Goal: Task Accomplishment & Management: Use online tool/utility

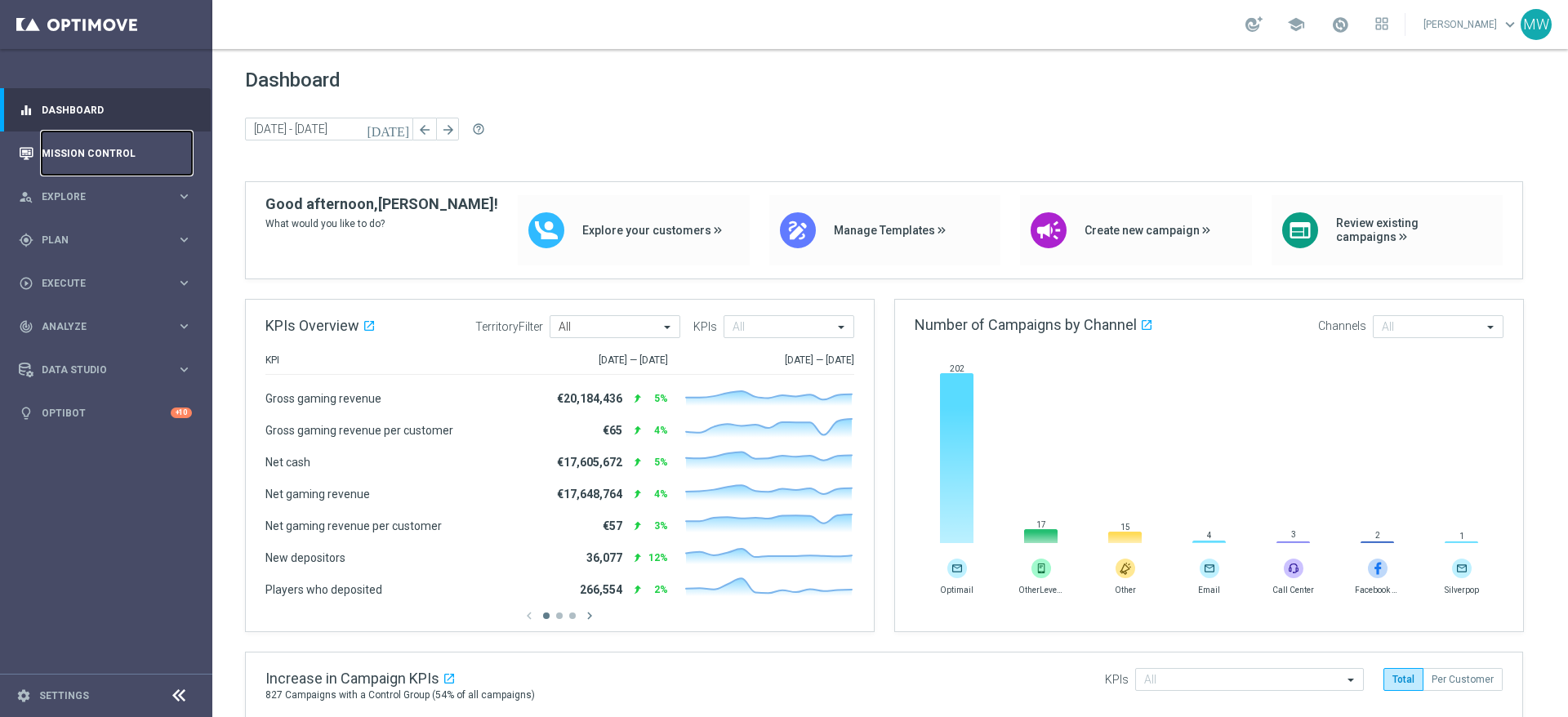
click at [80, 149] on link "Mission Control" at bounding box center [116, 153] width 150 height 43
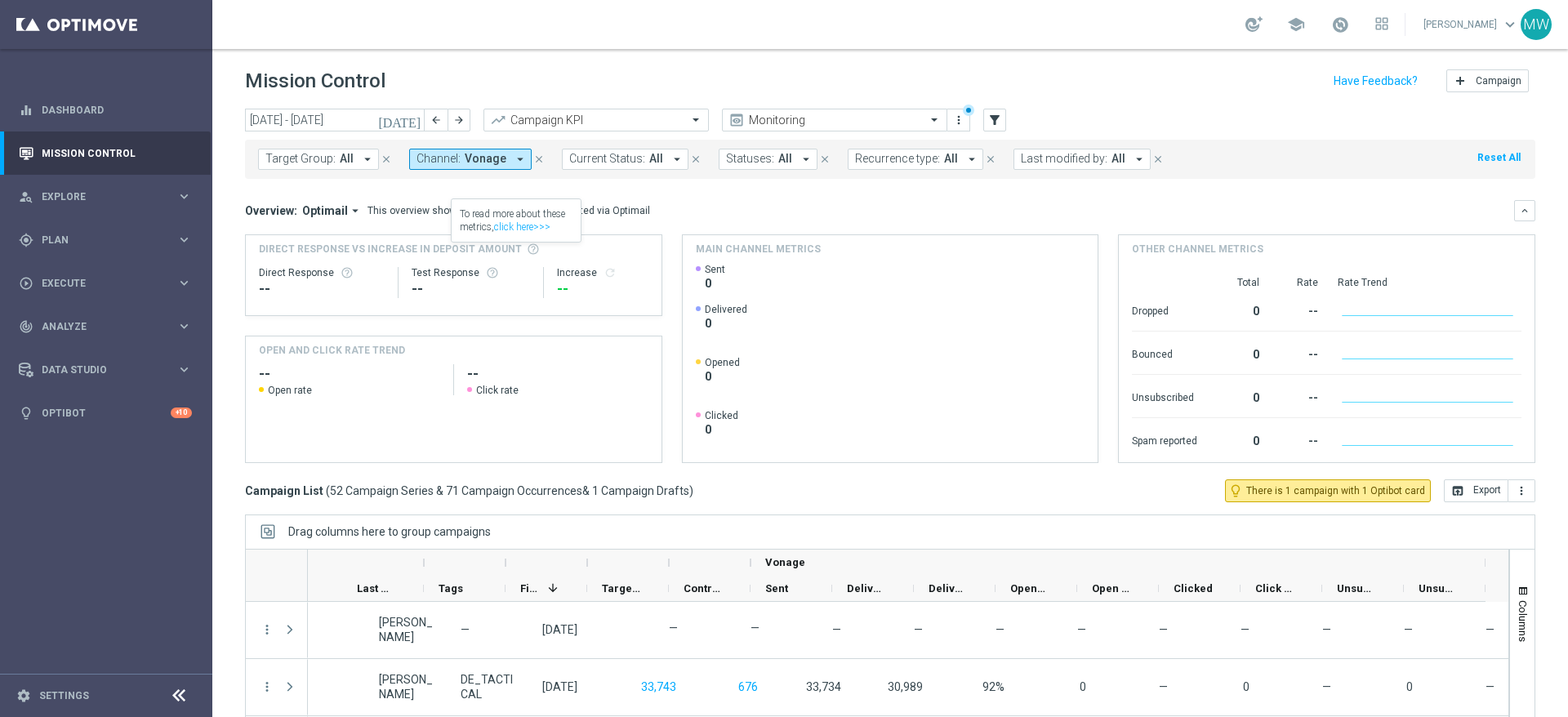
click at [513, 158] on icon "arrow_drop_down" at bounding box center [520, 159] width 15 height 15
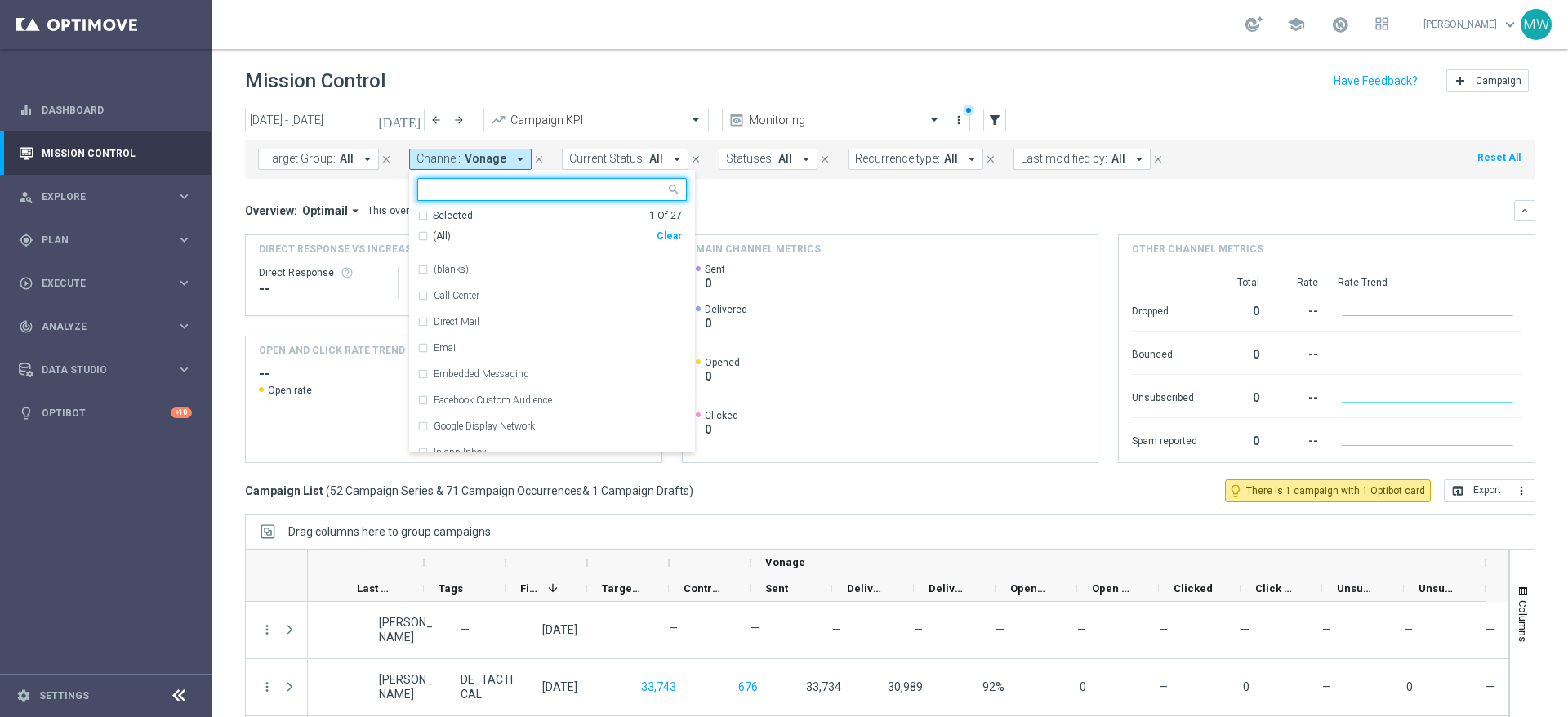
click at [472, 184] on input "text" at bounding box center [546, 189] width 240 height 14
click at [421, 215] on div "Selected 1 Of 27" at bounding box center [549, 216] width 264 height 14
click at [422, 216] on div "Selected 1 Of 27" at bounding box center [549, 216] width 264 height 14
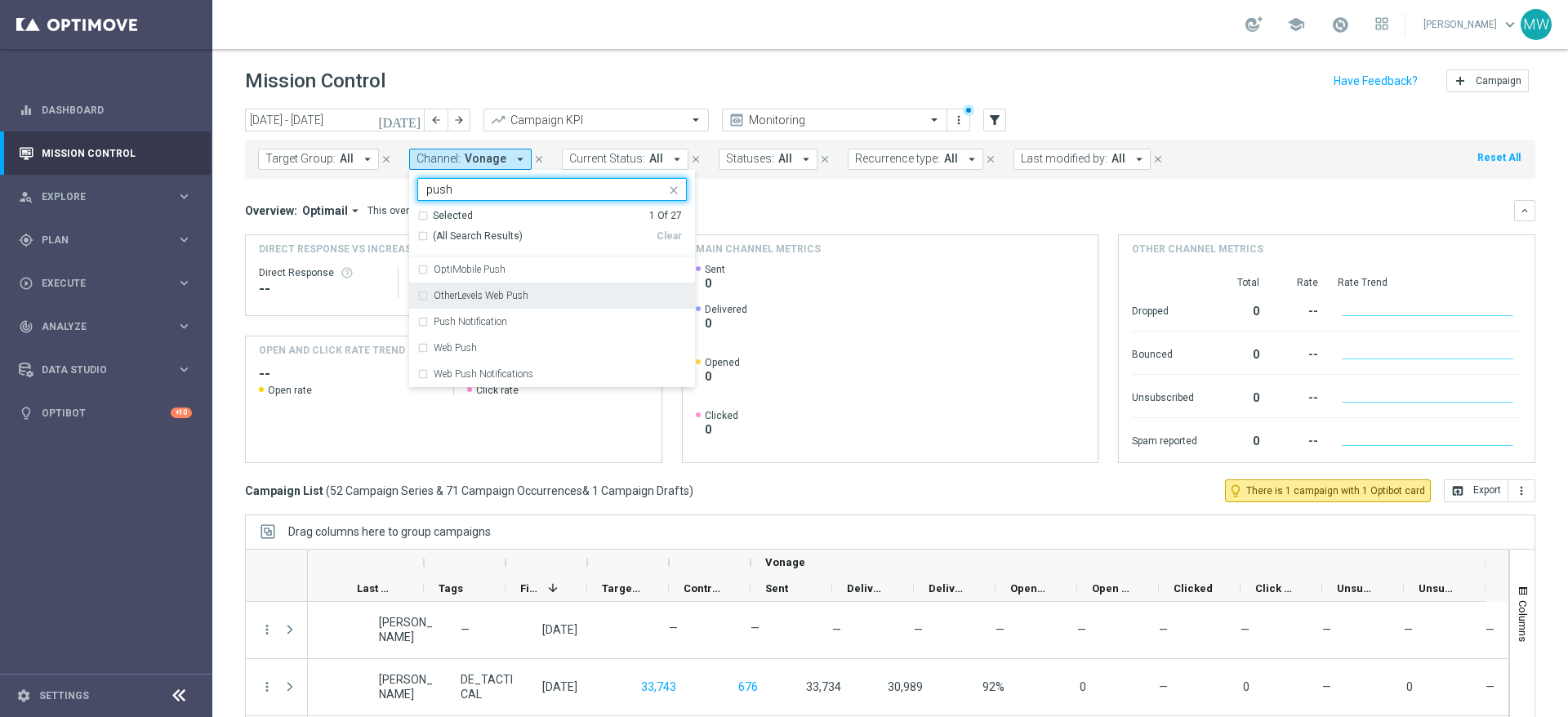
click at [420, 294] on div "OtherLevels Web Push" at bounding box center [552, 296] width 269 height 26
type input "push"
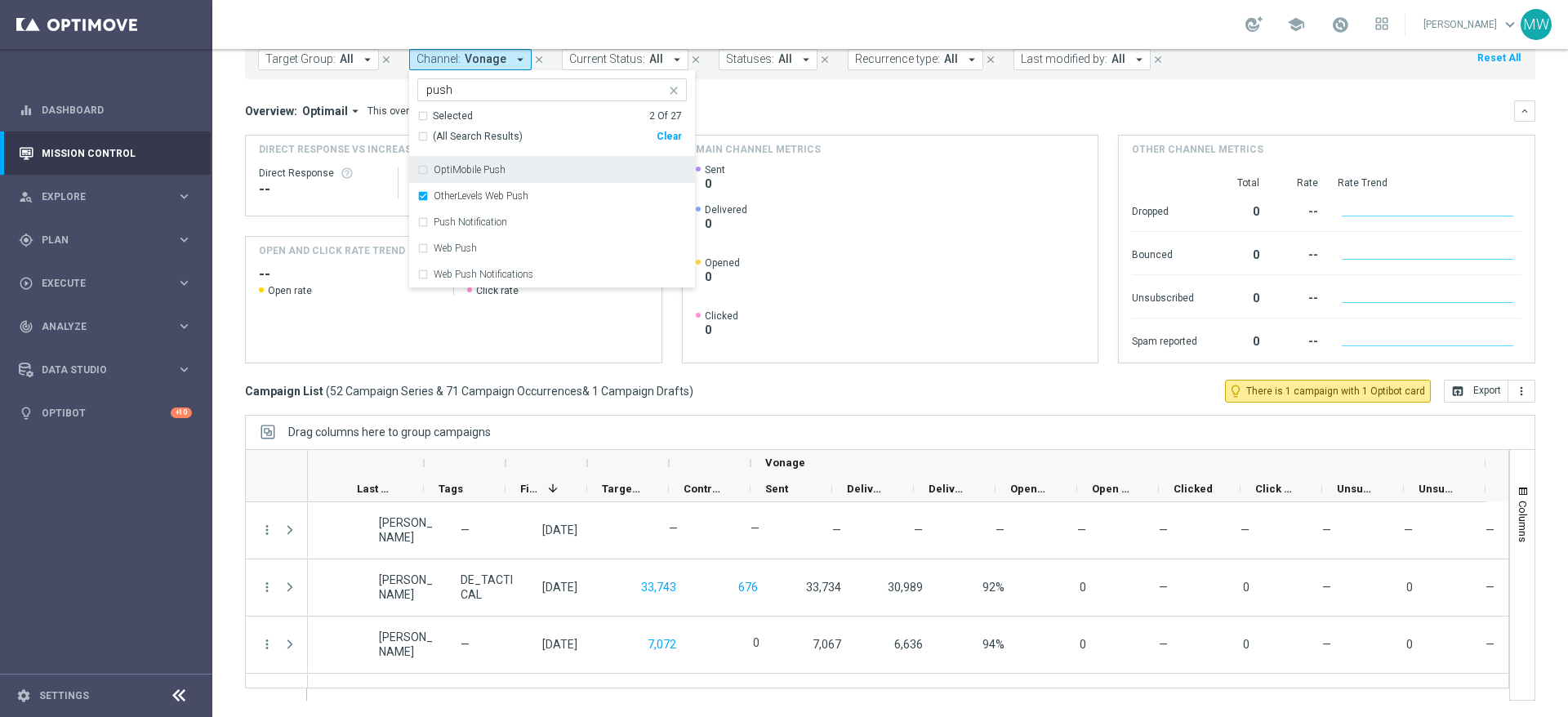
click at [0, 0] on div "Clear" at bounding box center [0, 0] width 0 height 0
click at [421, 199] on div "OtherLevels Web Push" at bounding box center [552, 196] width 269 height 26
click at [733, 113] on div "Overview: Optimail arrow_drop_down This overview shows data of campaigns execut…" at bounding box center [880, 112] width 1269 height 15
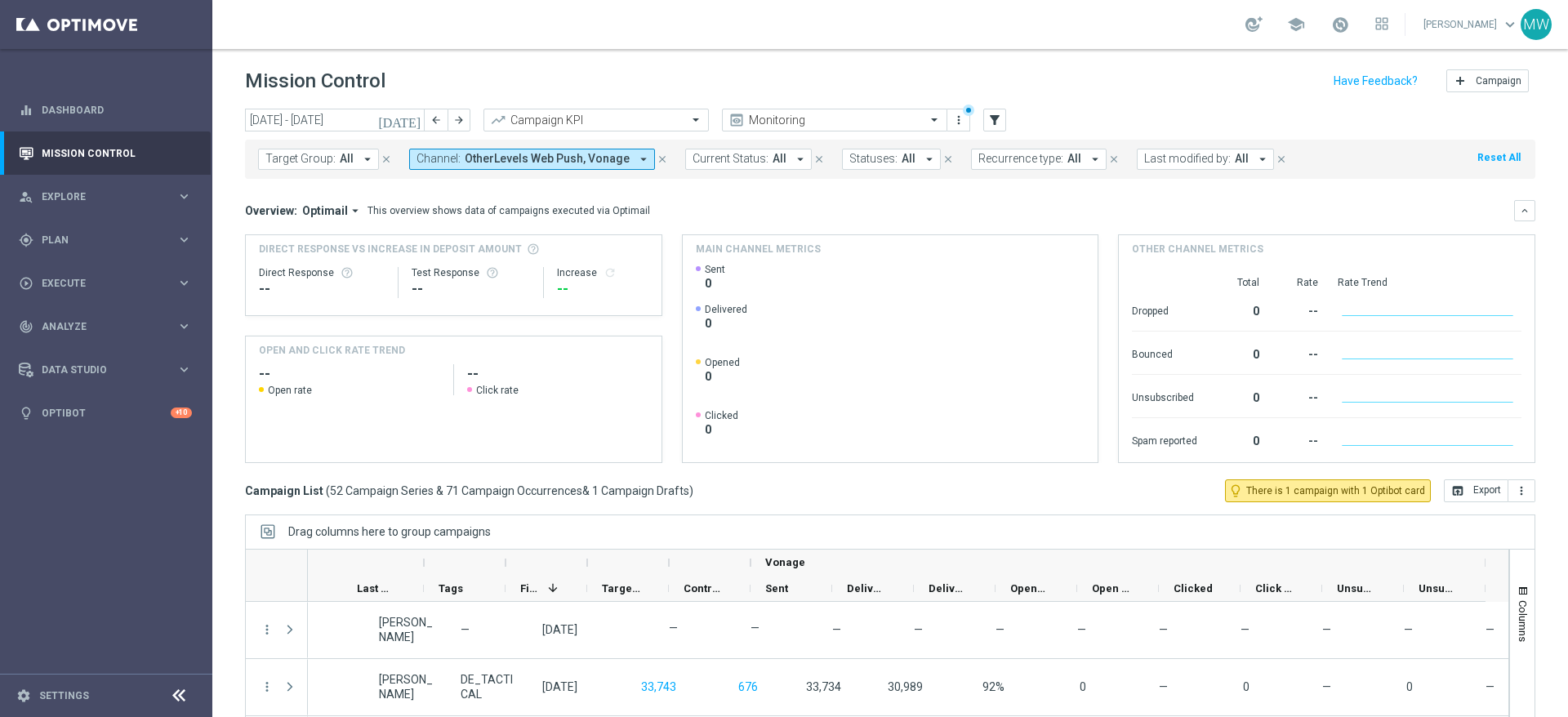
click at [636, 160] on icon "arrow_drop_down" at bounding box center [644, 159] width 15 height 15
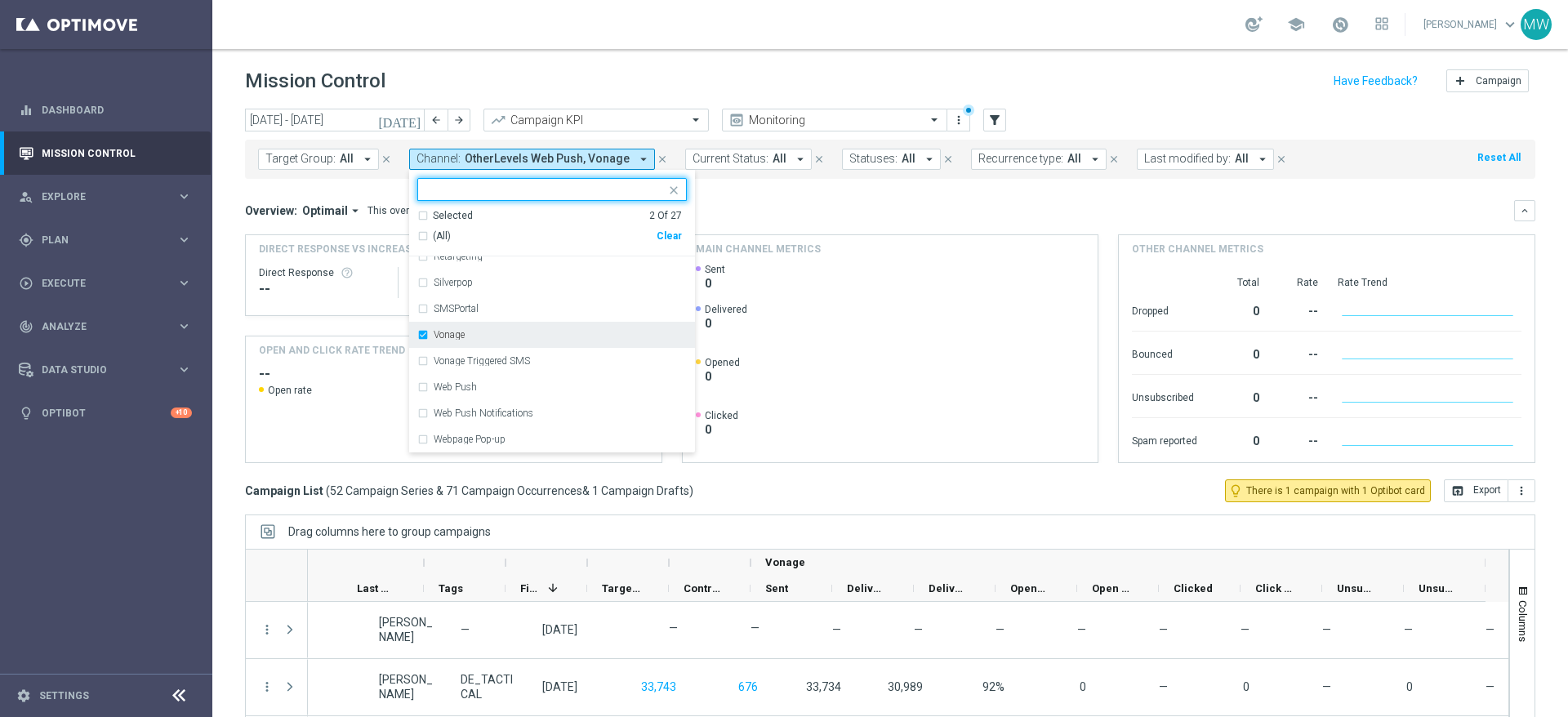
click at [444, 330] on label "Vonage" at bounding box center [449, 335] width 31 height 10
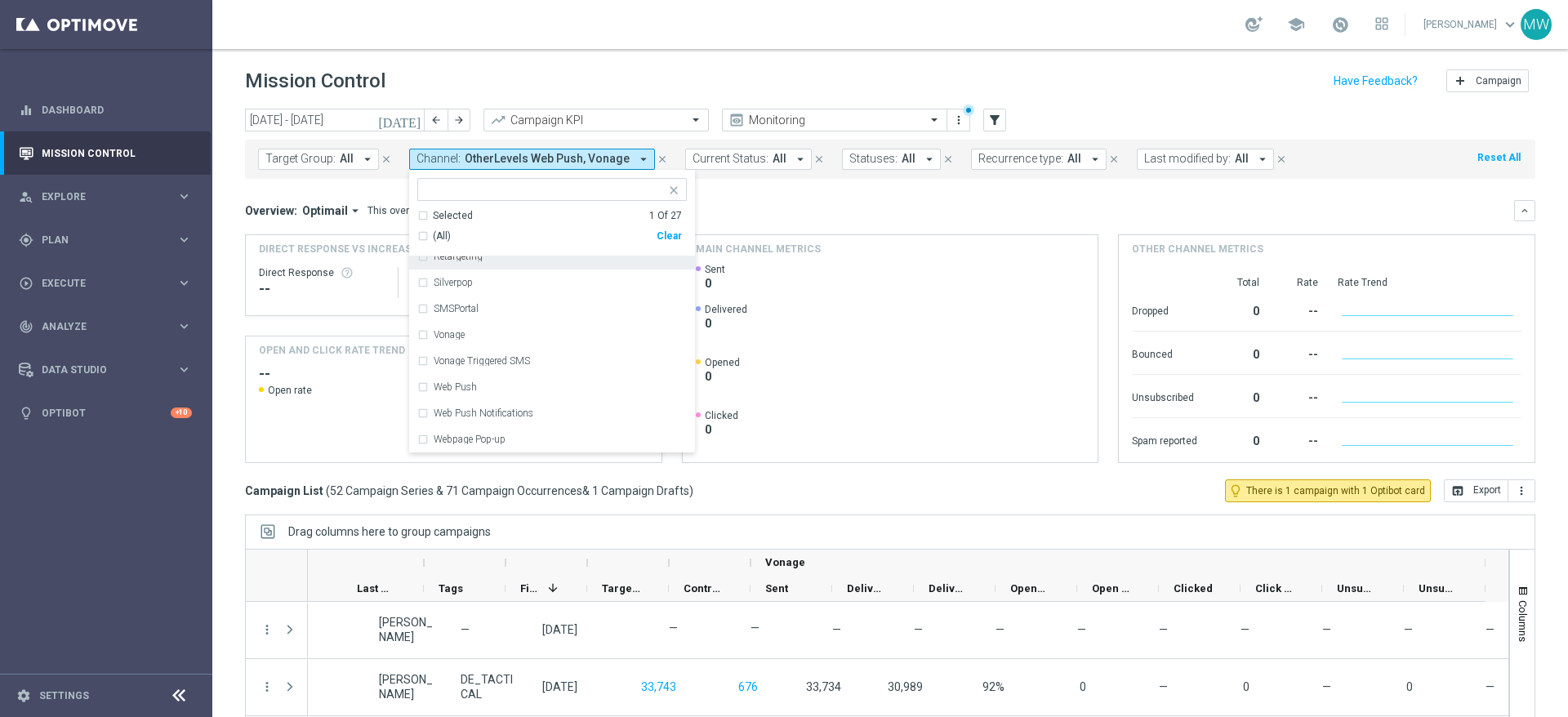
click at [734, 203] on div "Overview: Optimail arrow_drop_down This overview shows data of campaigns execut…" at bounding box center [880, 211] width 1269 height 15
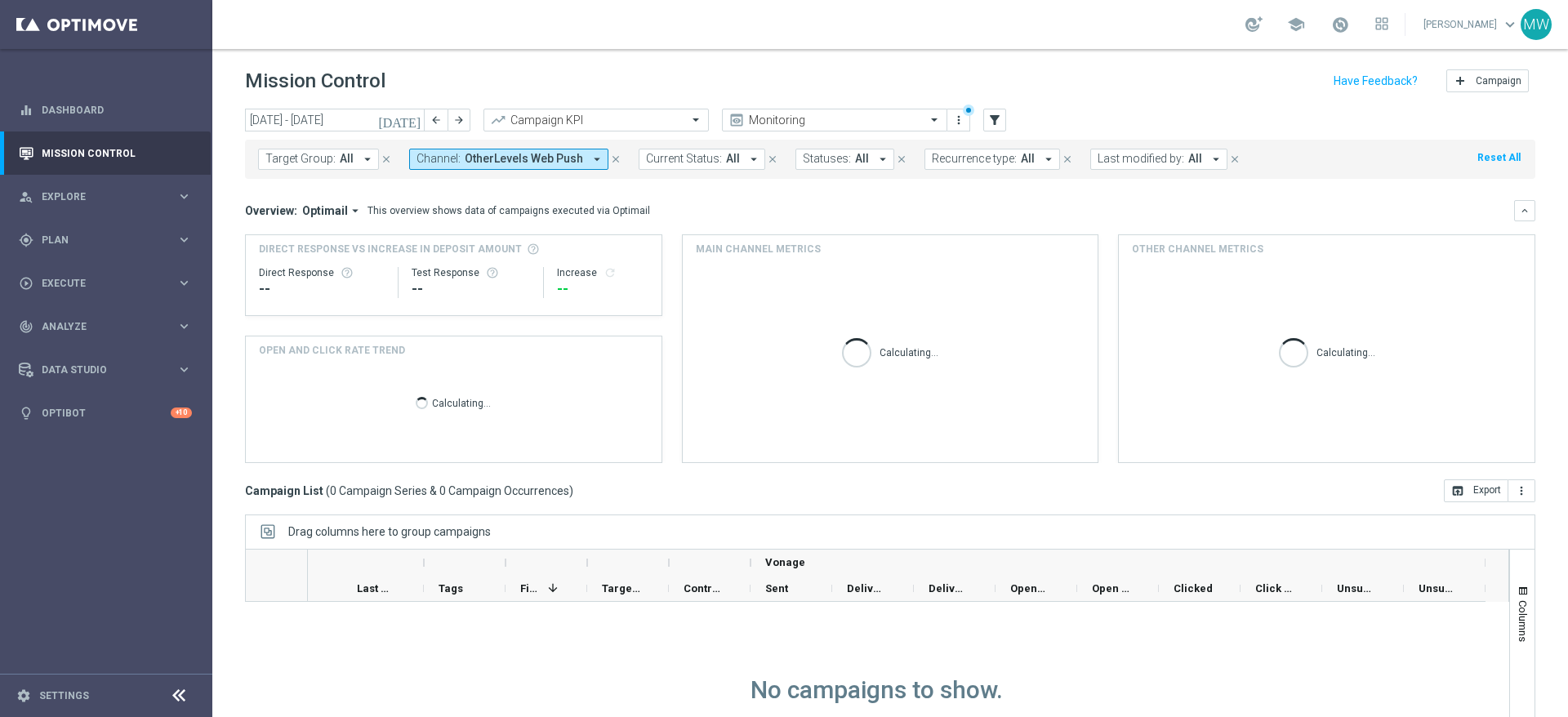
click at [411, 119] on icon "[DATE]" at bounding box center [400, 120] width 44 height 15
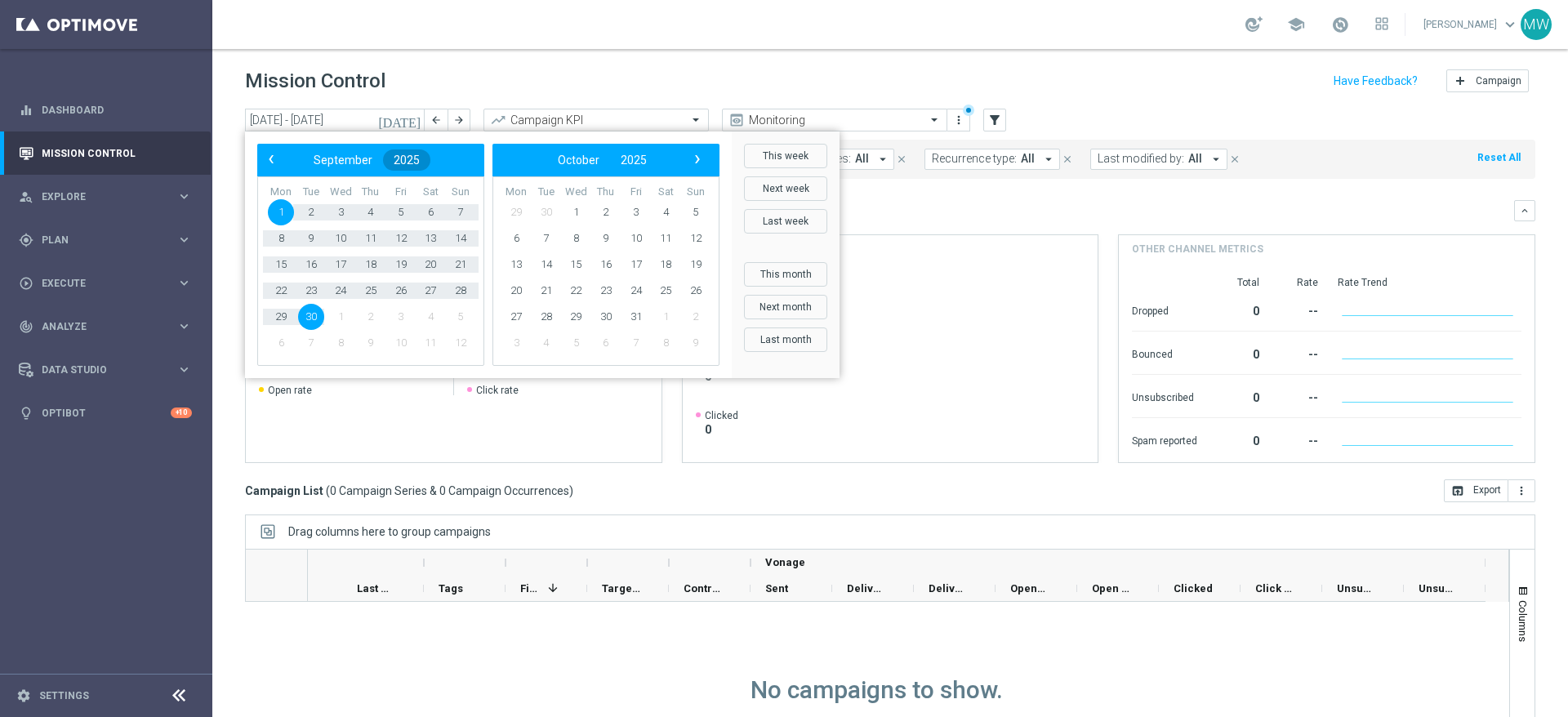
click at [404, 159] on span "2025" at bounding box center [406, 160] width 26 height 13
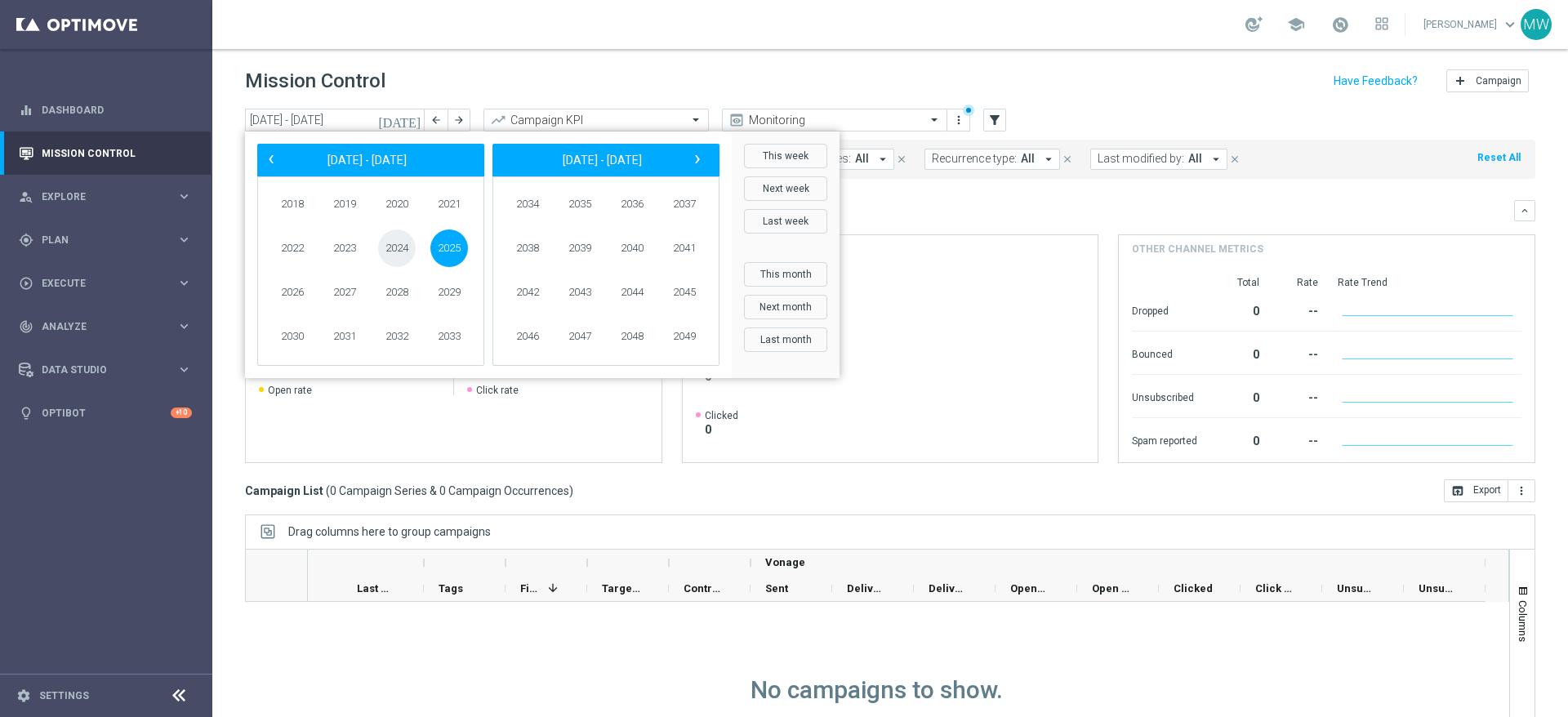
click at [402, 243] on span "2024" at bounding box center [397, 248] width 37 height 37
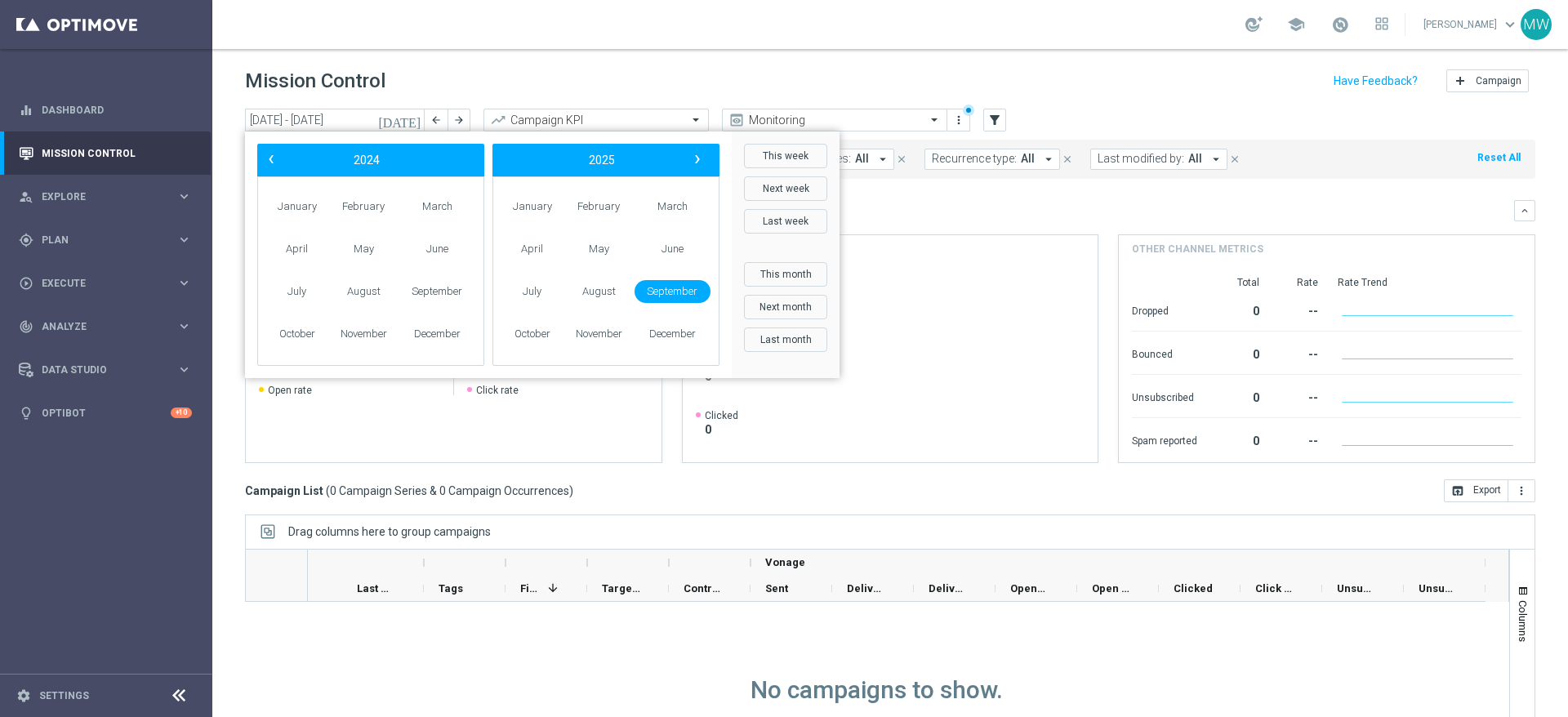
click at [668, 294] on span "September" at bounding box center [672, 292] width 76 height 24
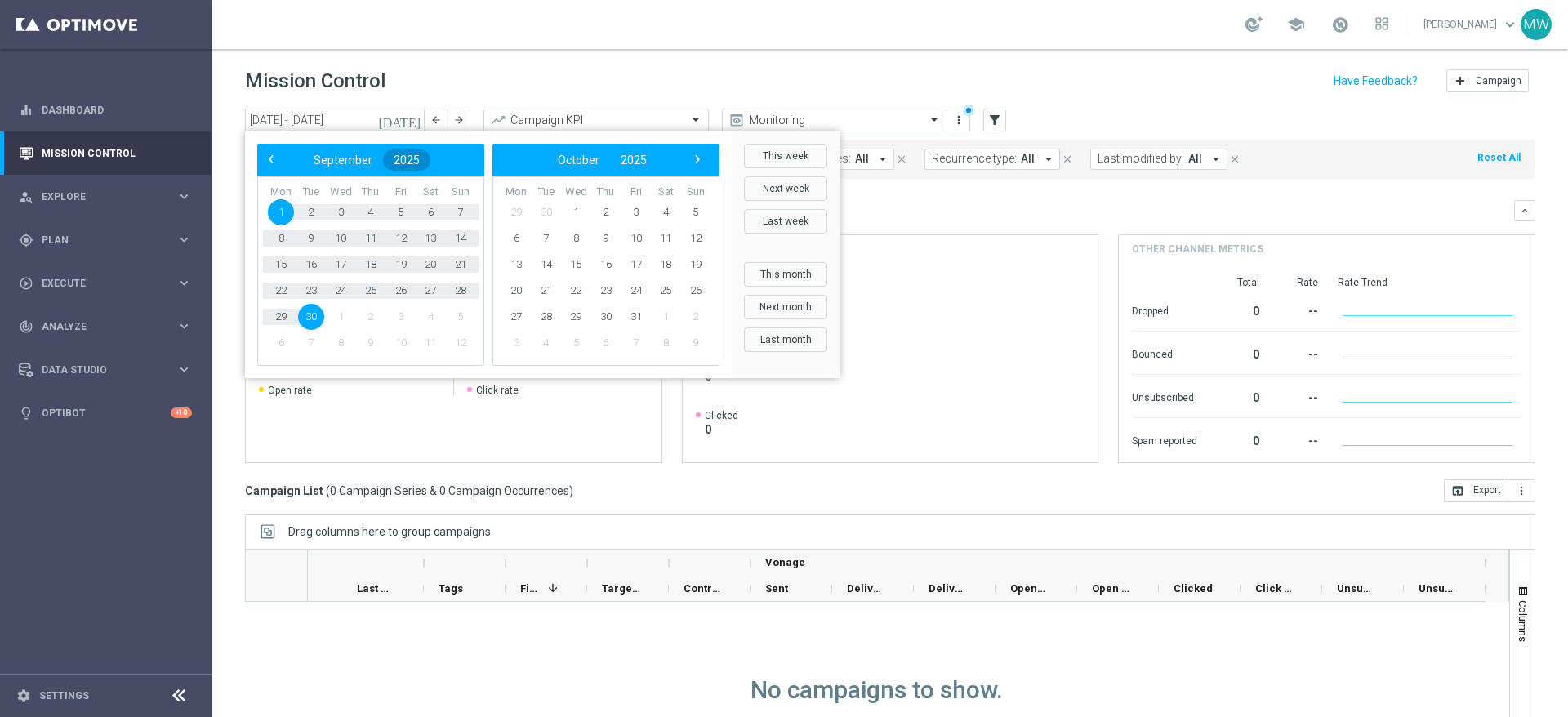
click at [406, 162] on span "2025" at bounding box center [406, 160] width 26 height 13
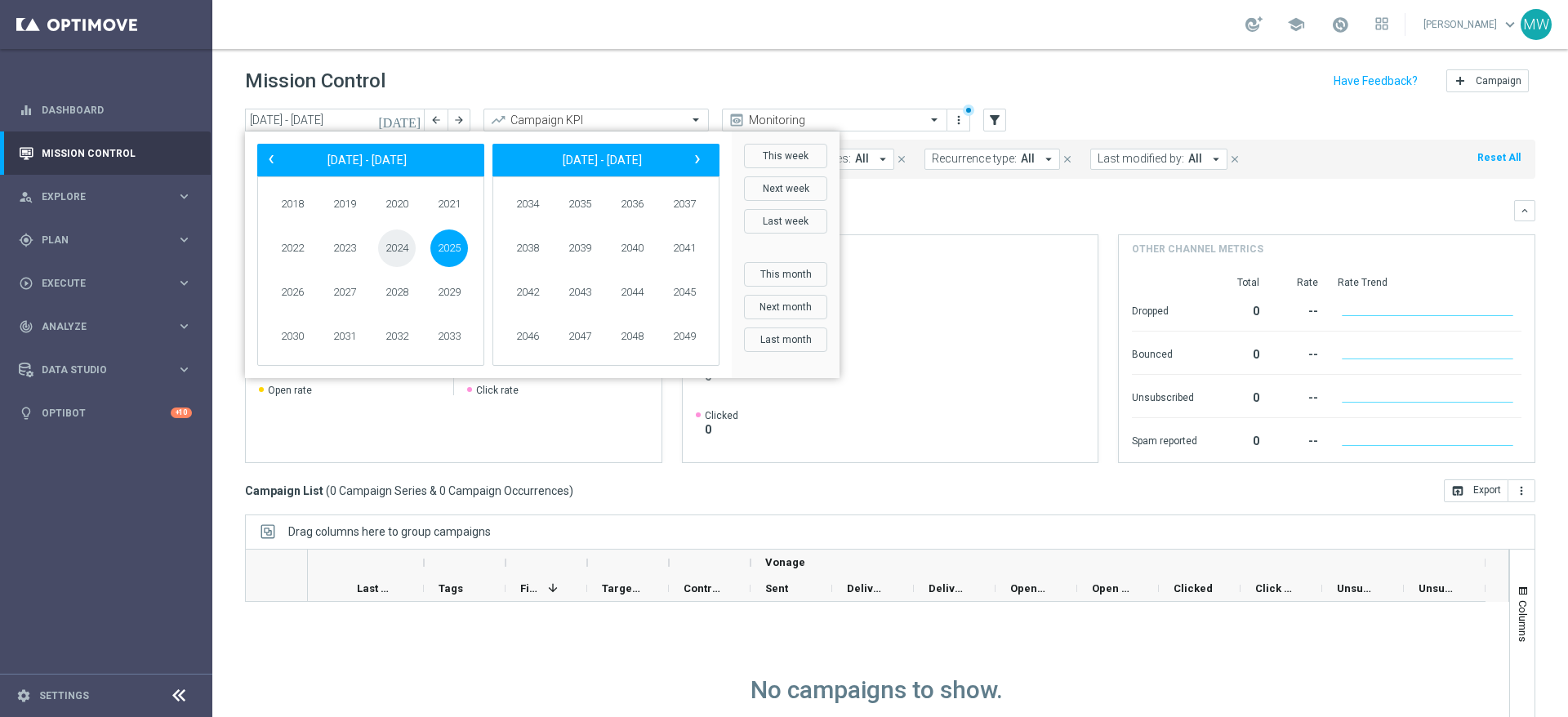
click at [398, 245] on span "2024" at bounding box center [397, 248] width 37 height 37
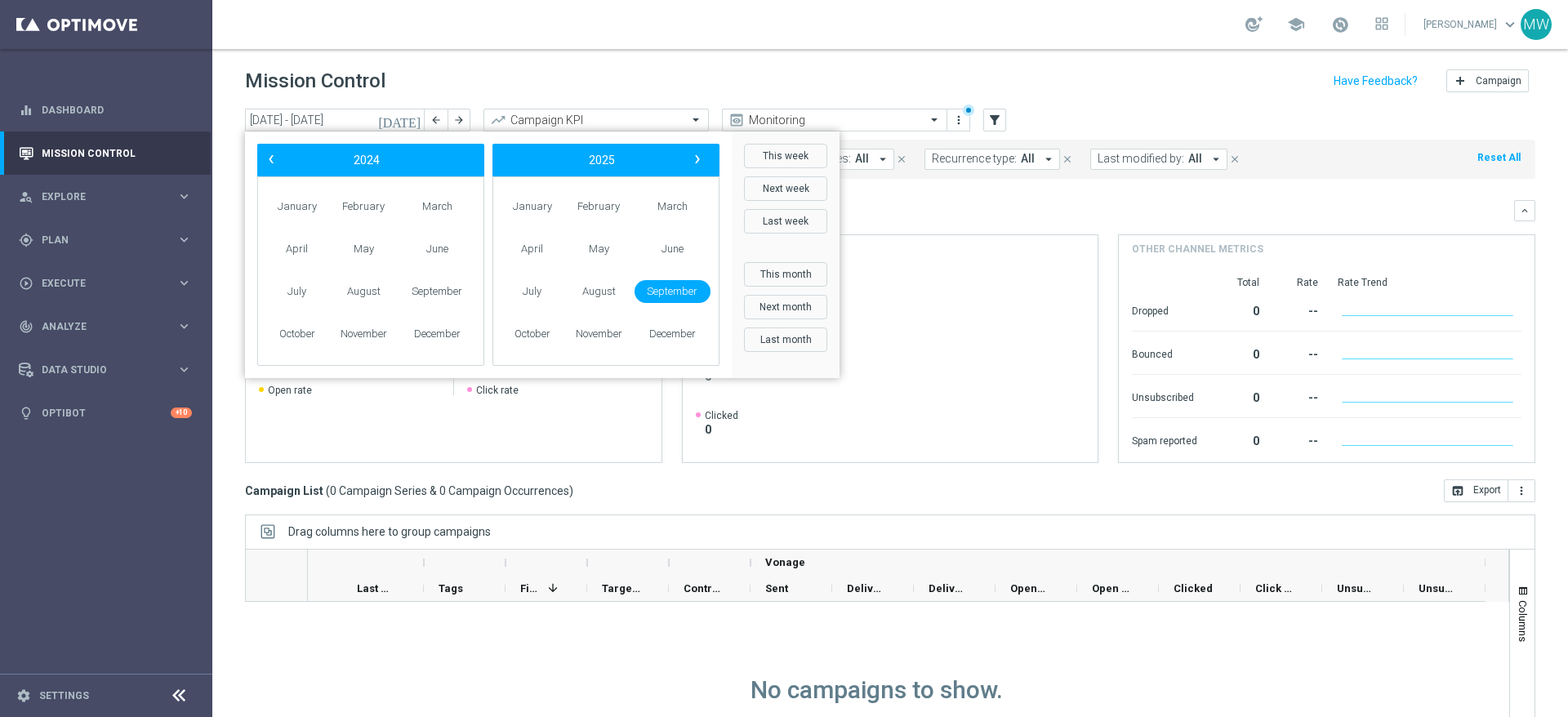
click at [673, 293] on span "September" at bounding box center [672, 292] width 76 height 24
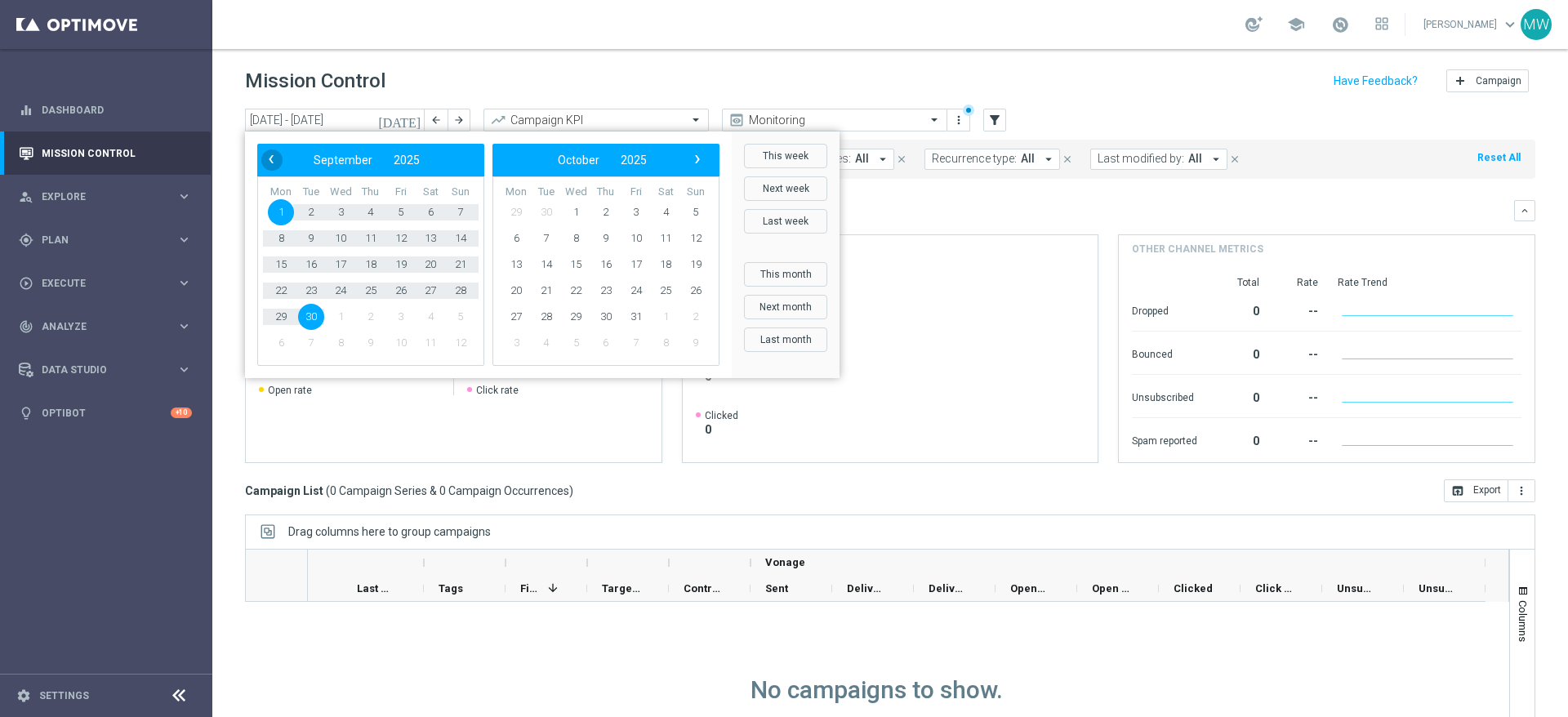
click at [271, 163] on span "‹" at bounding box center [271, 159] width 21 height 21
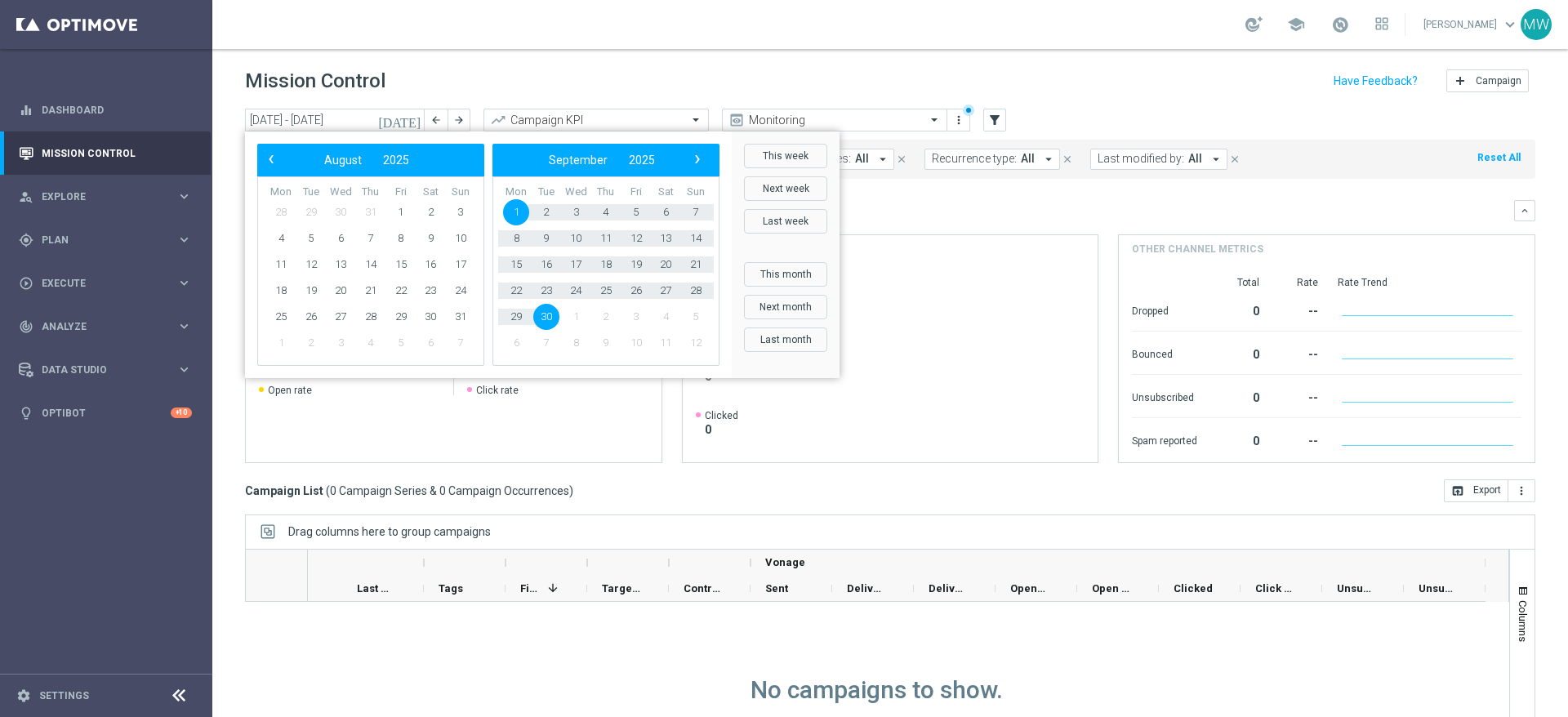
click at [271, 163] on span "‹" at bounding box center [271, 159] width 21 height 21
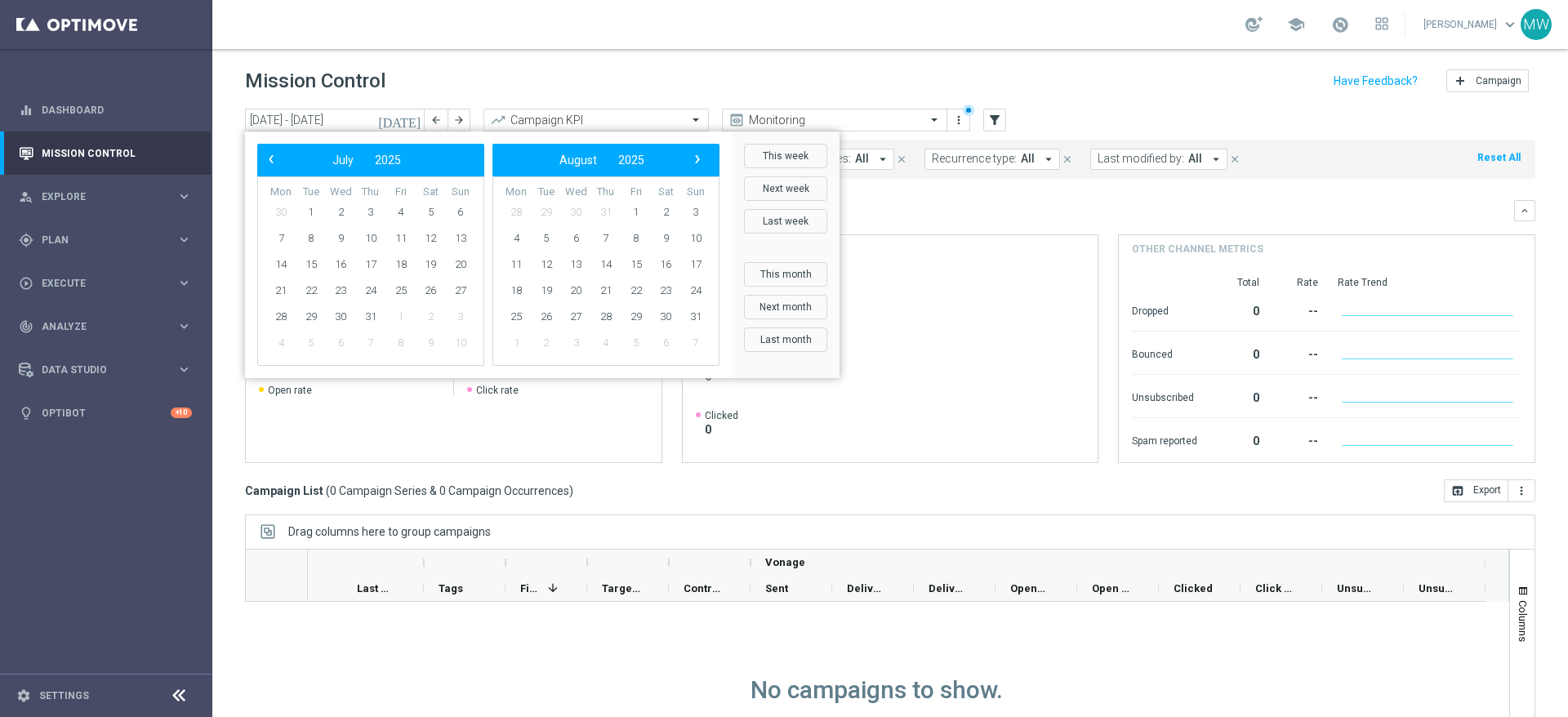
click at [271, 163] on span "‹" at bounding box center [271, 159] width 21 height 21
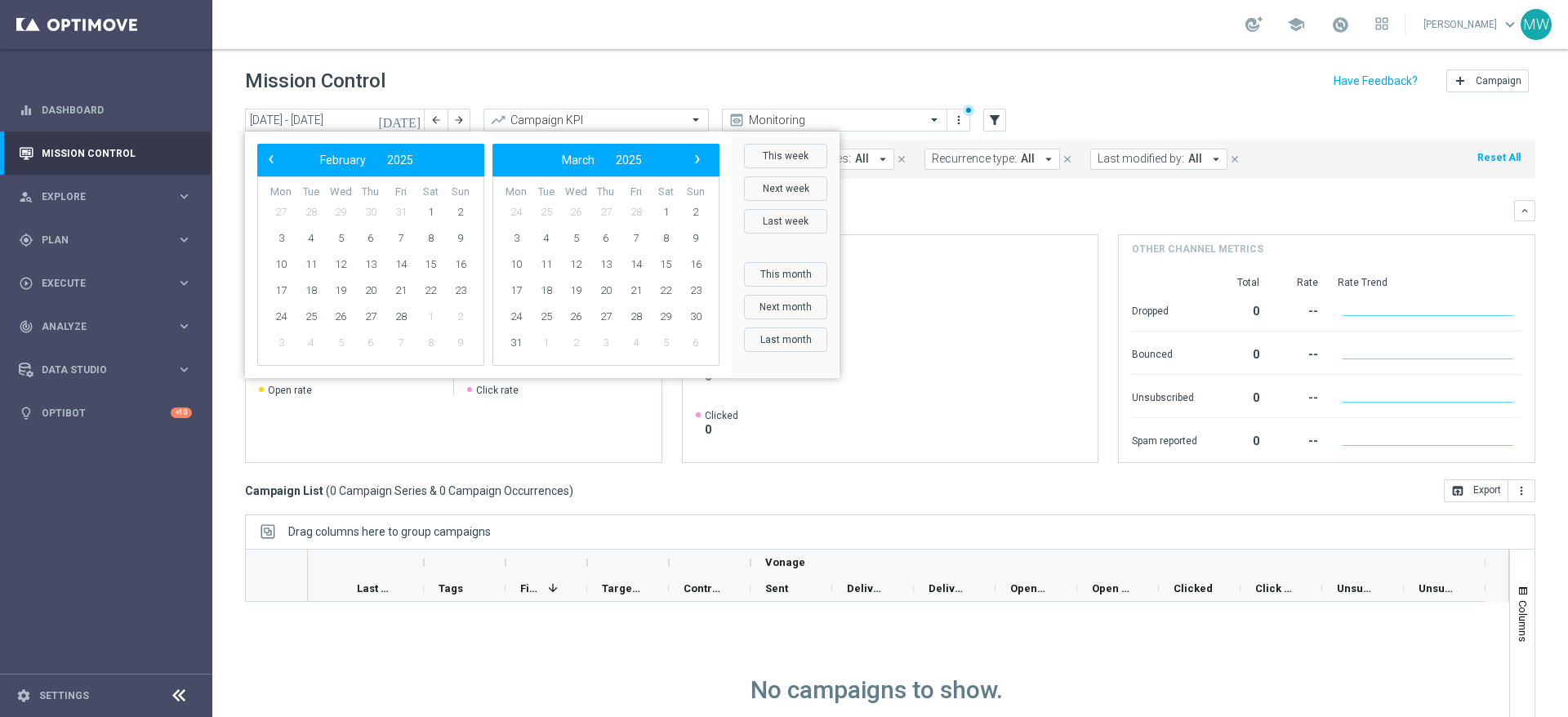
click at [271, 163] on span "‹" at bounding box center [271, 159] width 21 height 21
click at [311, 211] on span "1" at bounding box center [311, 212] width 26 height 26
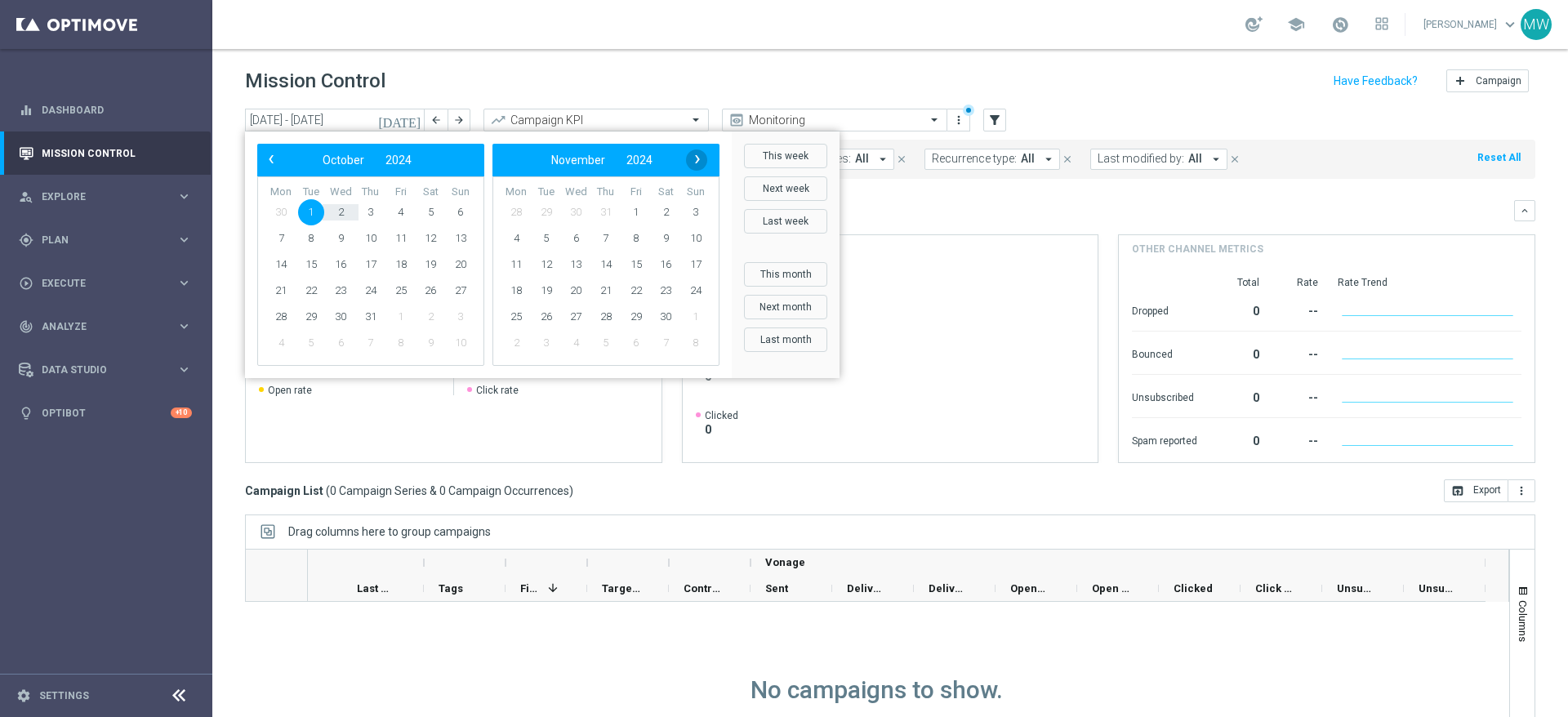
click at [701, 159] on span "›" at bounding box center [697, 159] width 21 height 21
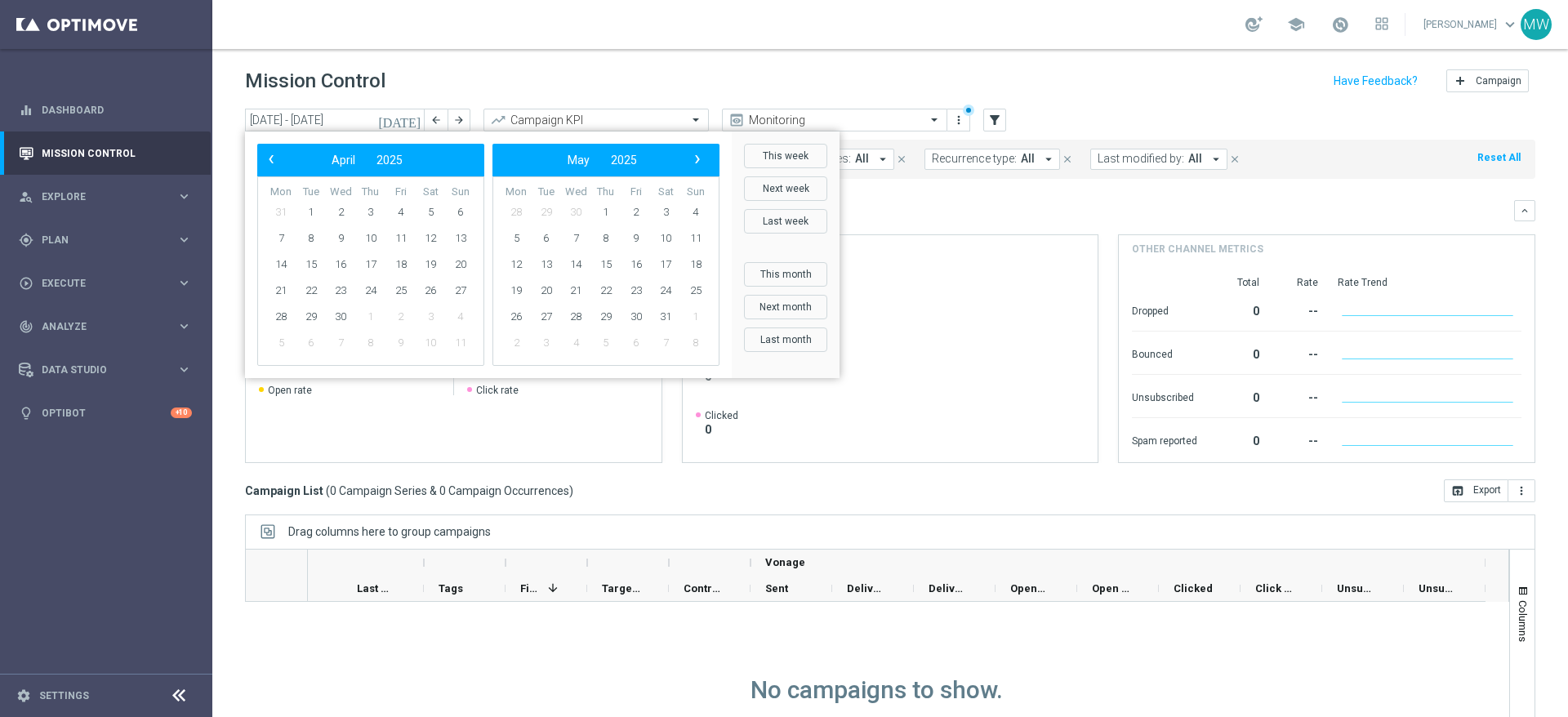
click at [701, 159] on span "›" at bounding box center [697, 159] width 21 height 21
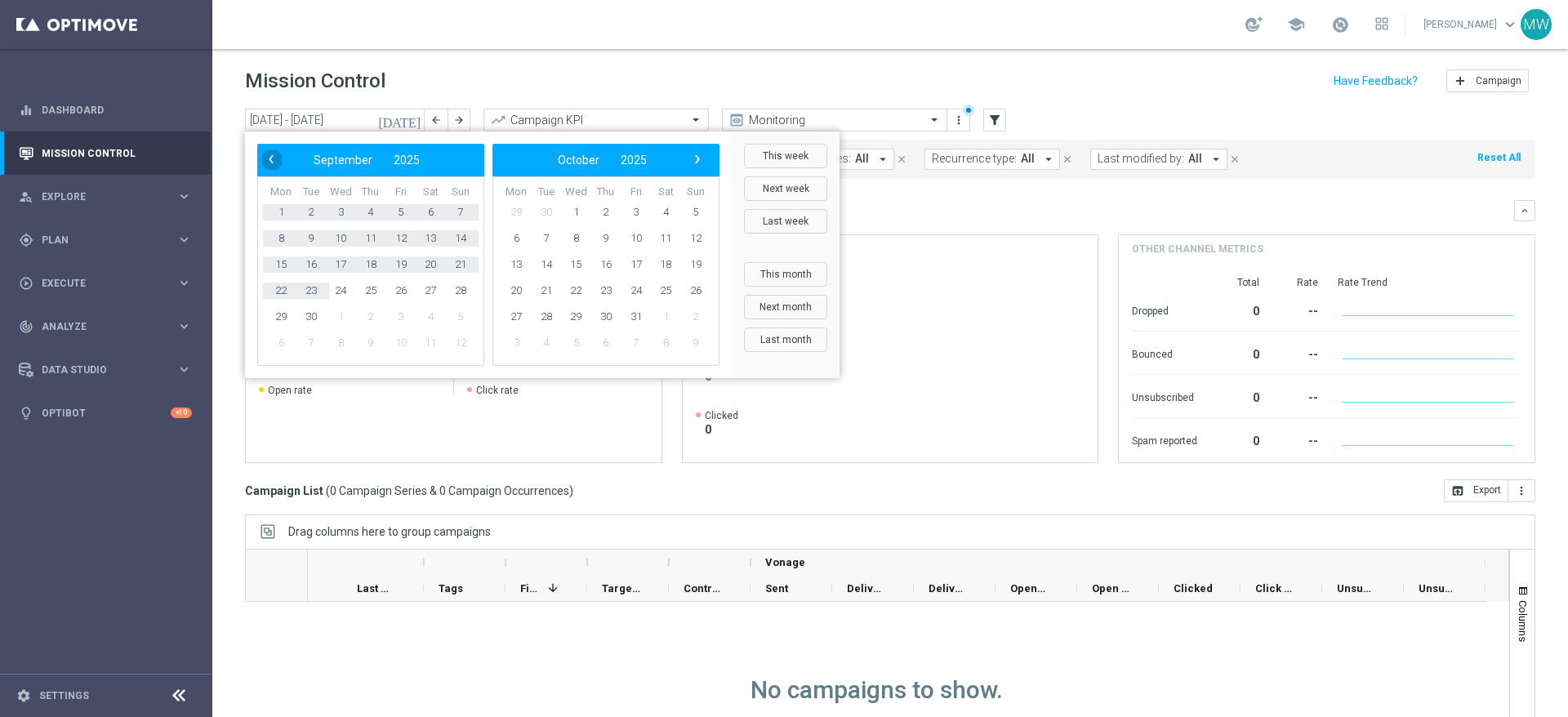
click at [271, 158] on span "‹" at bounding box center [271, 159] width 21 height 21
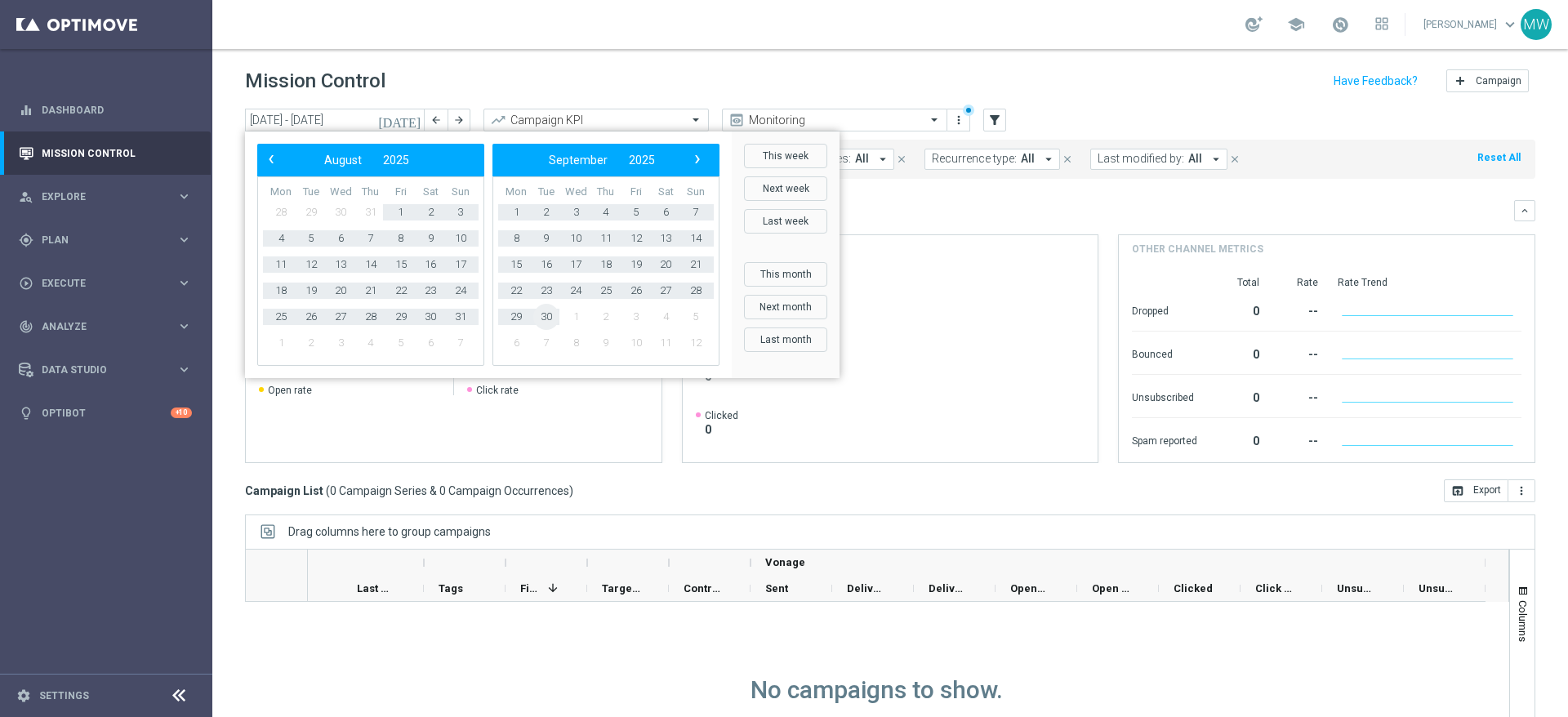
click at [549, 313] on span "30" at bounding box center [546, 317] width 26 height 26
type input "[DATE] - [DATE]"
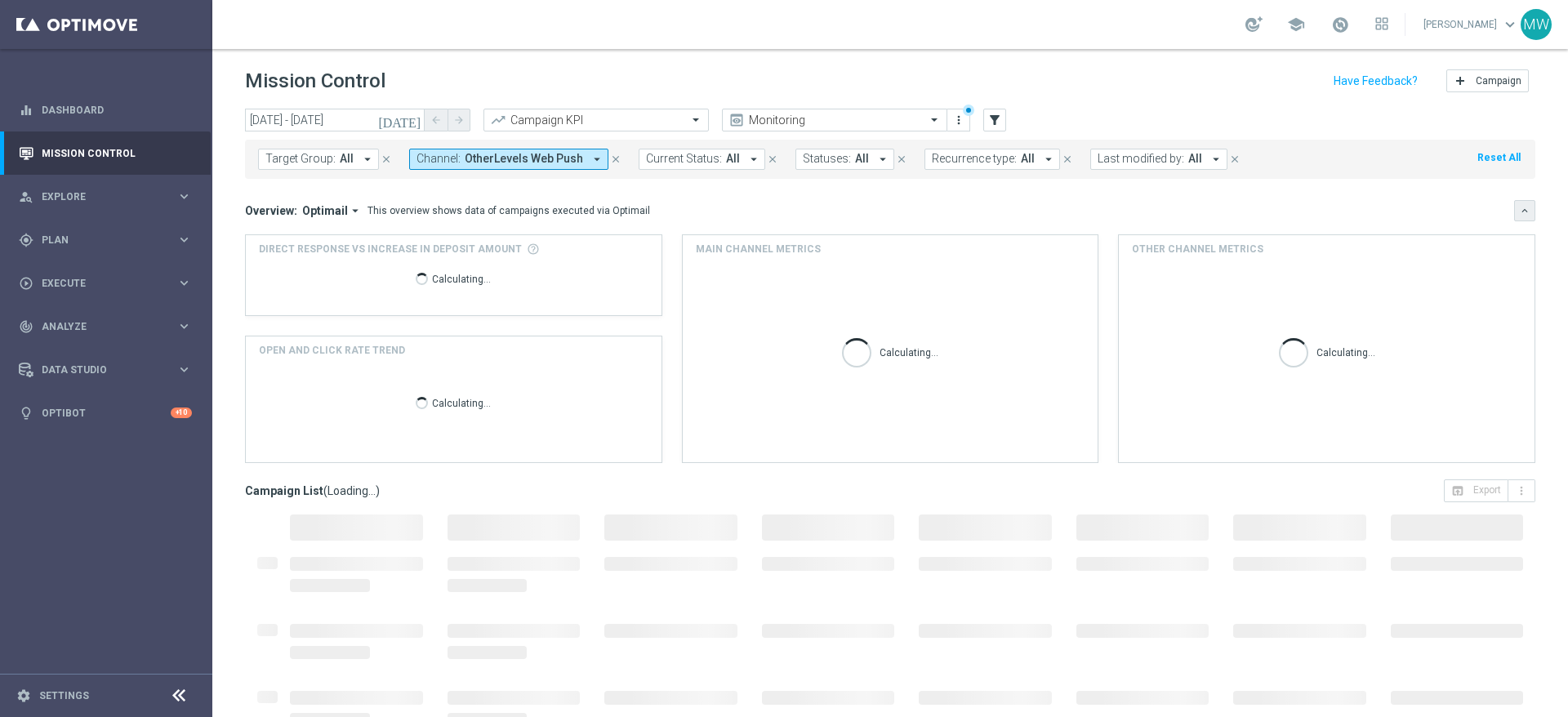
click at [1518, 211] on icon "keyboard_arrow_down" at bounding box center [1524, 211] width 12 height 12
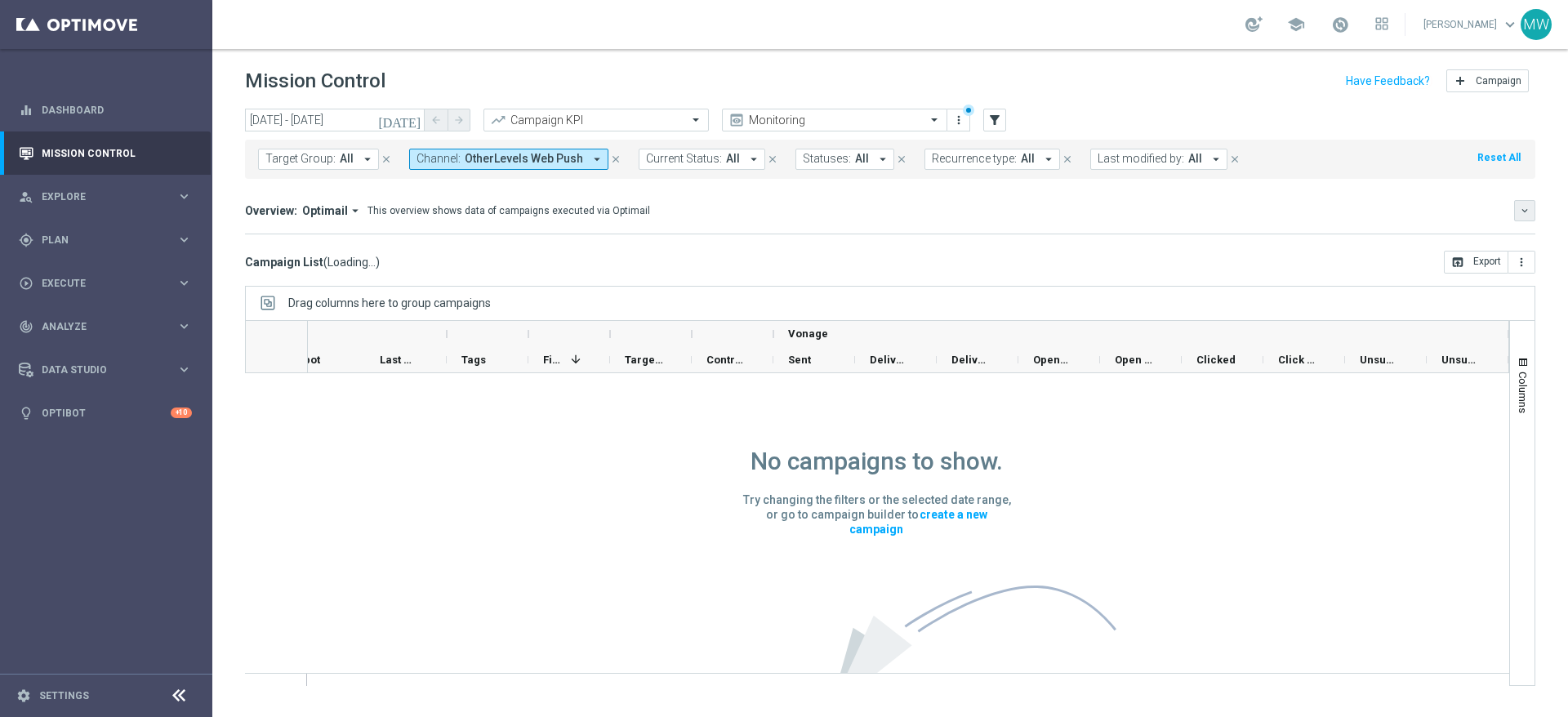
scroll to position [0, 915]
click at [567, 163] on span "OtherLevels Web Push" at bounding box center [523, 159] width 118 height 14
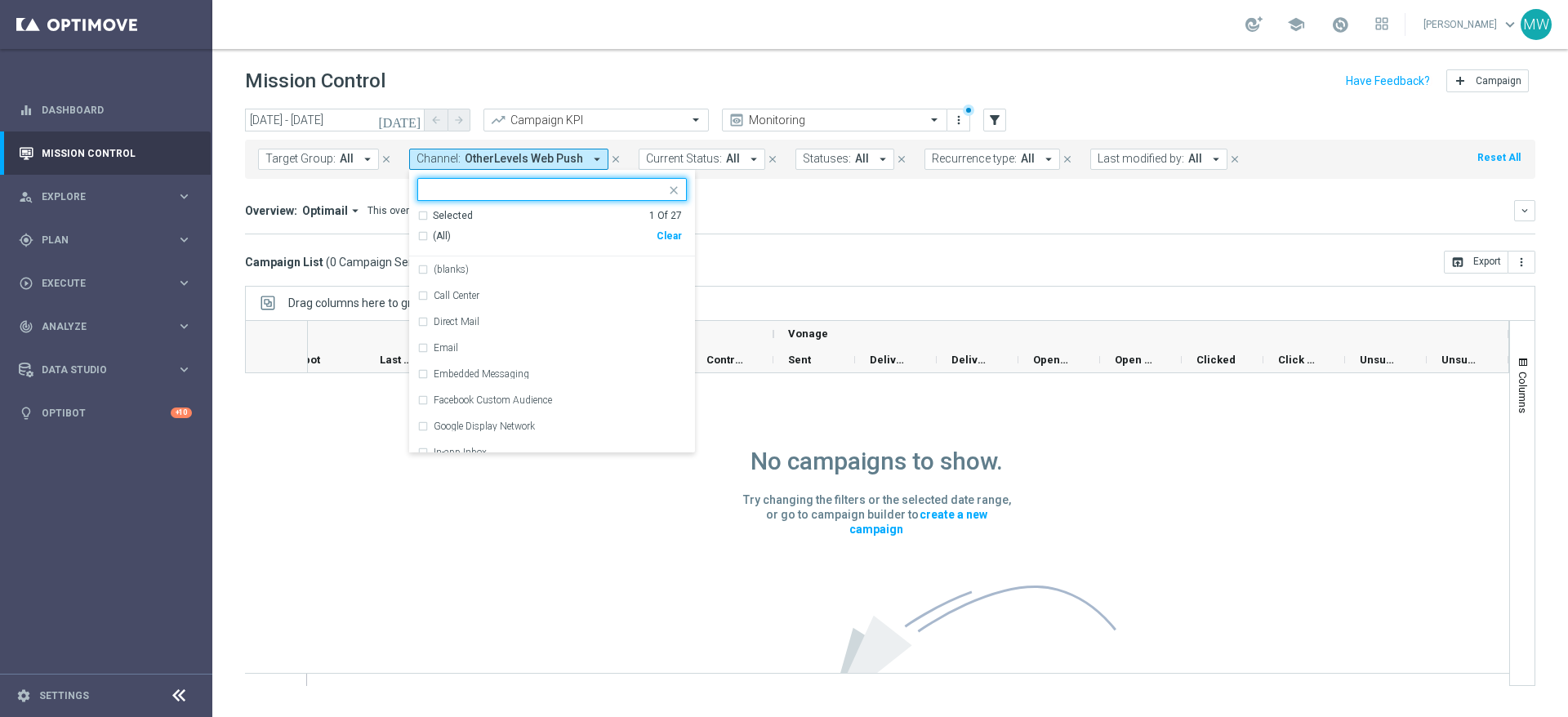
click at [484, 189] on input "text" at bounding box center [546, 189] width 240 height 14
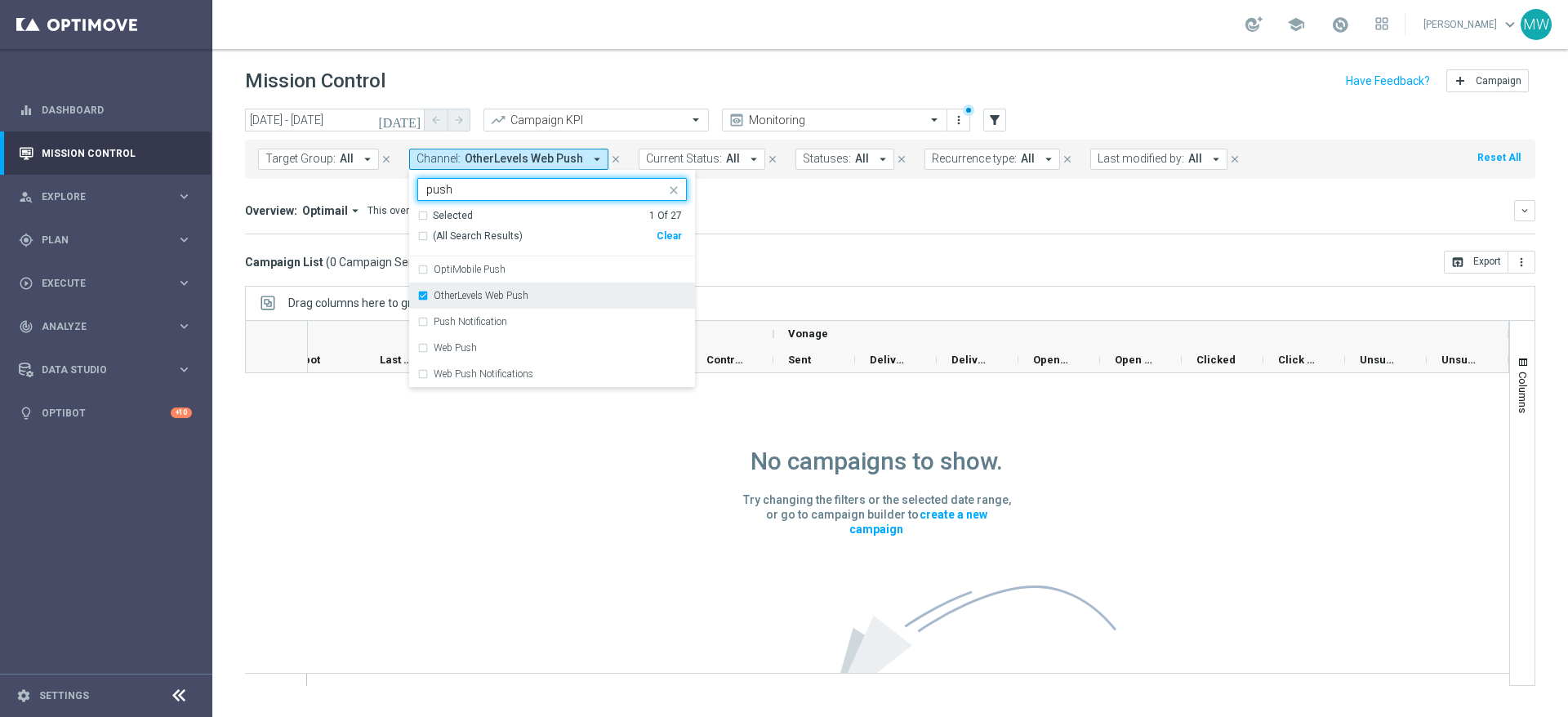
click at [421, 294] on div "OtherLevels Web Push" at bounding box center [552, 296] width 269 height 26
type input "push"
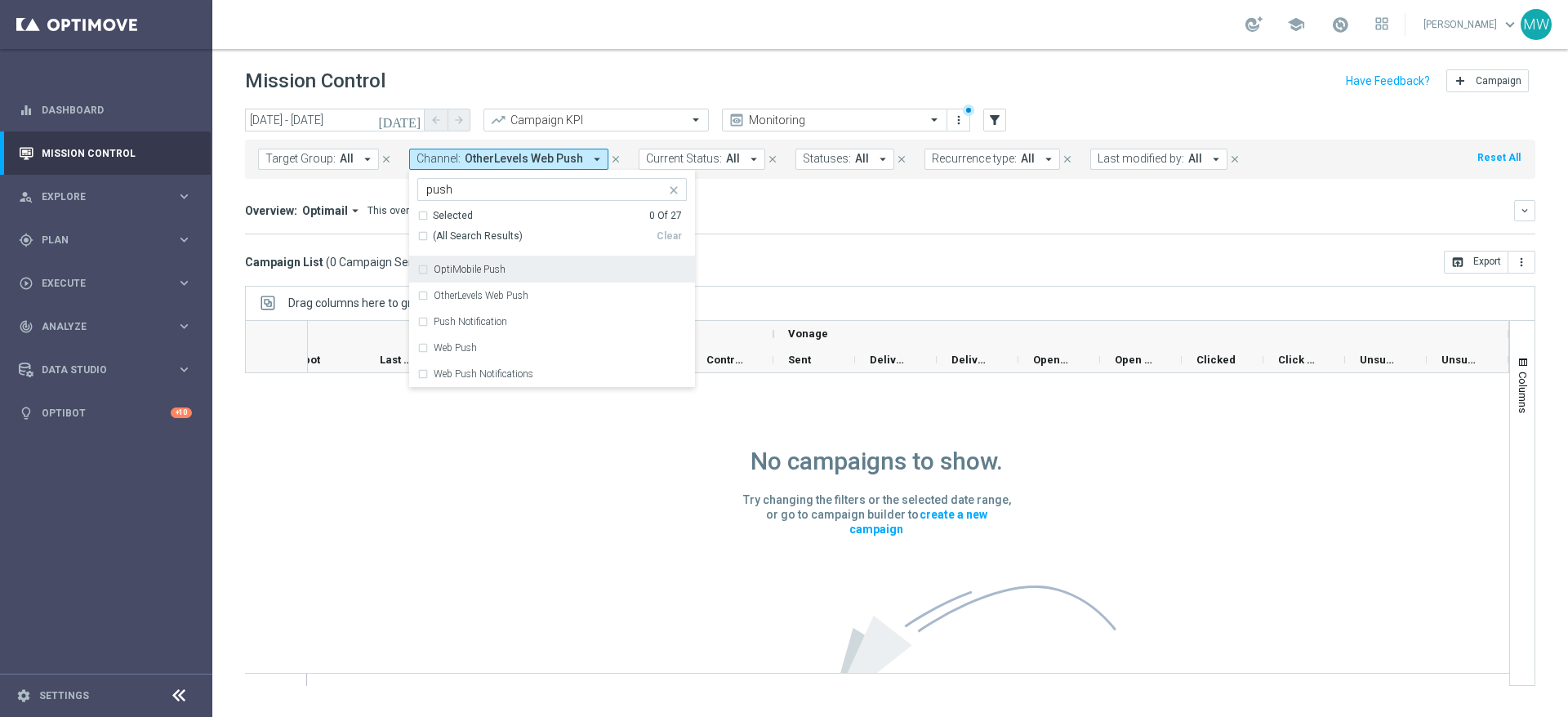
click at [422, 268] on div "OptiMobile Push" at bounding box center [552, 269] width 269 height 26
click at [421, 320] on div "Push Notification" at bounding box center [552, 322] width 269 height 26
click at [808, 263] on div "Campaign List ( 0 Campaign Series & 0 Campaign Occurrences ) open_in_browser Ex…" at bounding box center [891, 262] width 1290 height 23
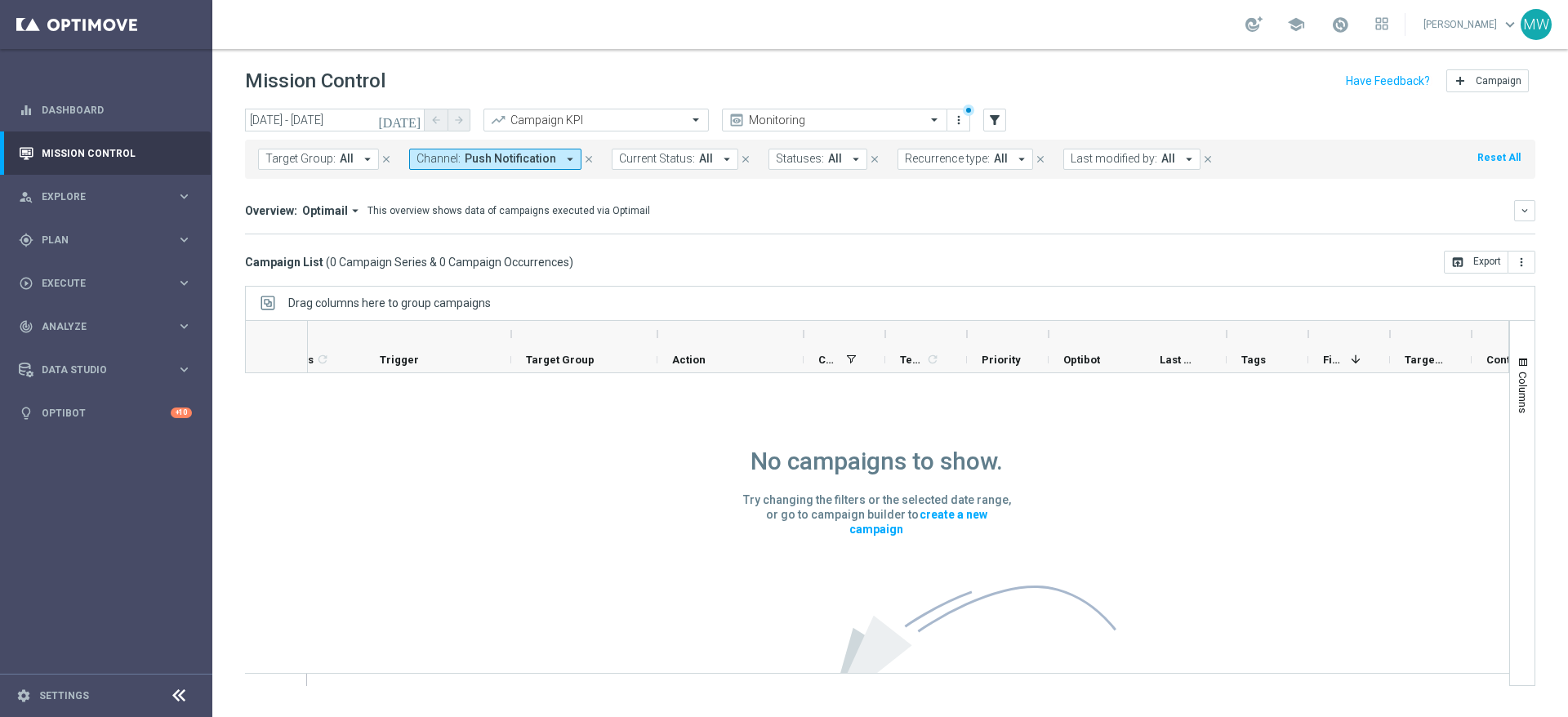
scroll to position [0, 0]
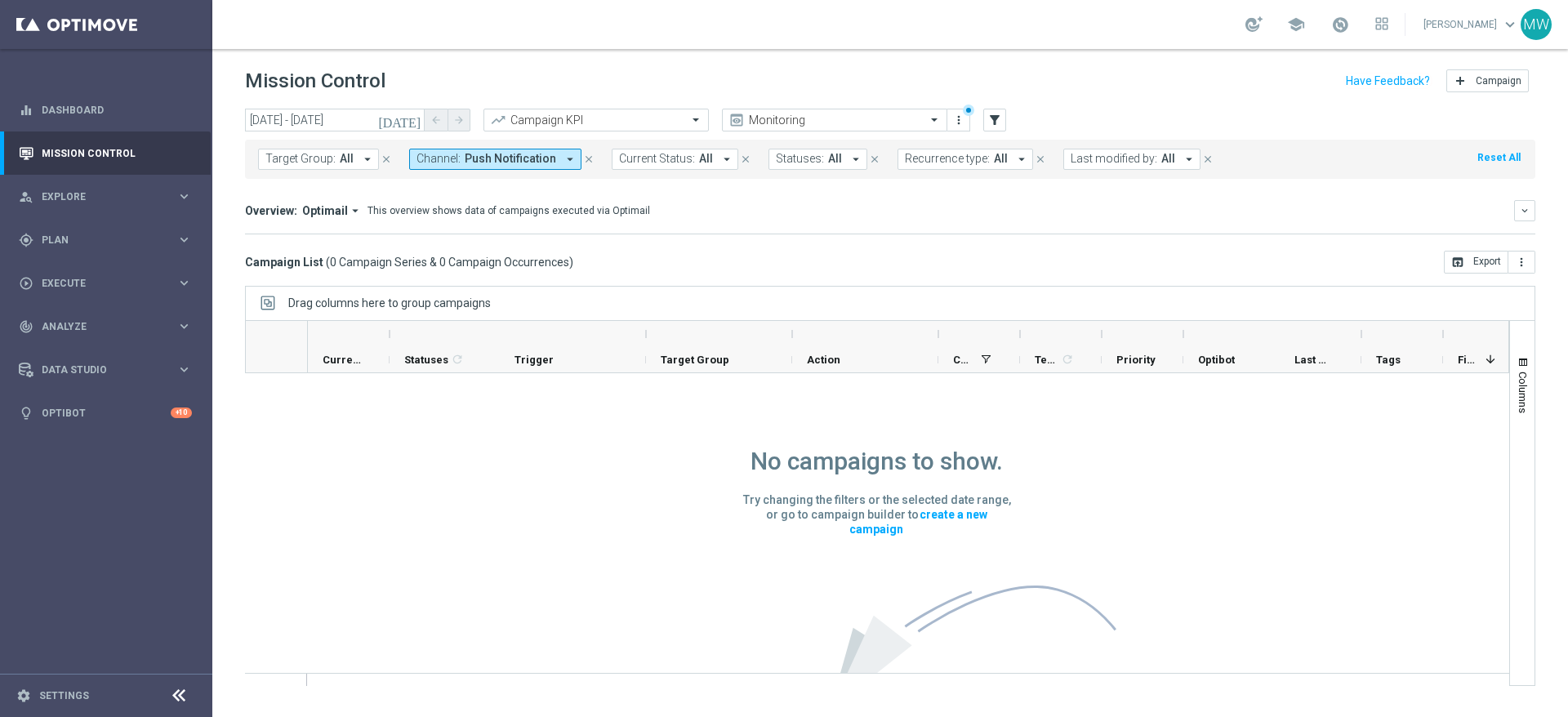
click at [515, 154] on span "Push Notification" at bounding box center [510, 159] width 92 height 14
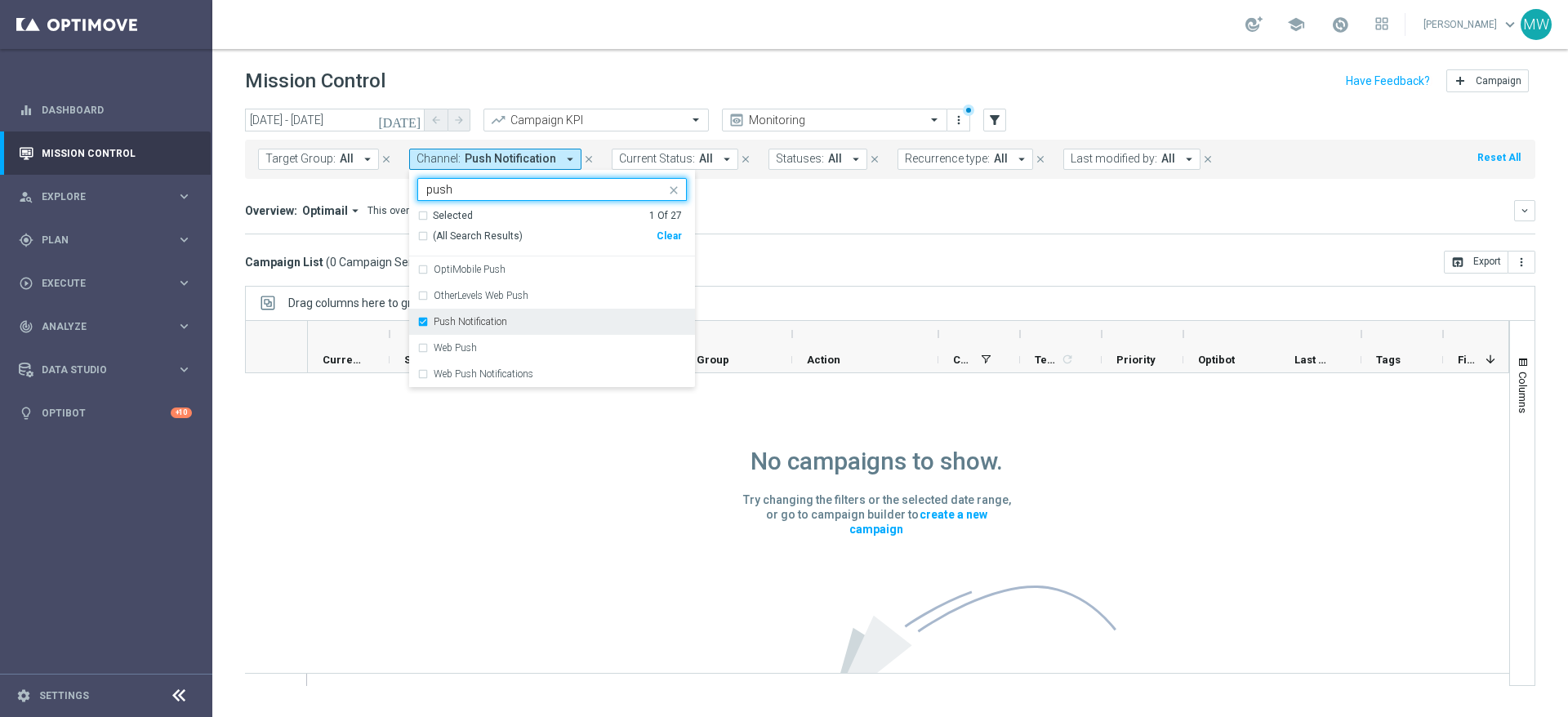
click at [425, 319] on div "Push Notification" at bounding box center [552, 322] width 269 height 26
type input "push"
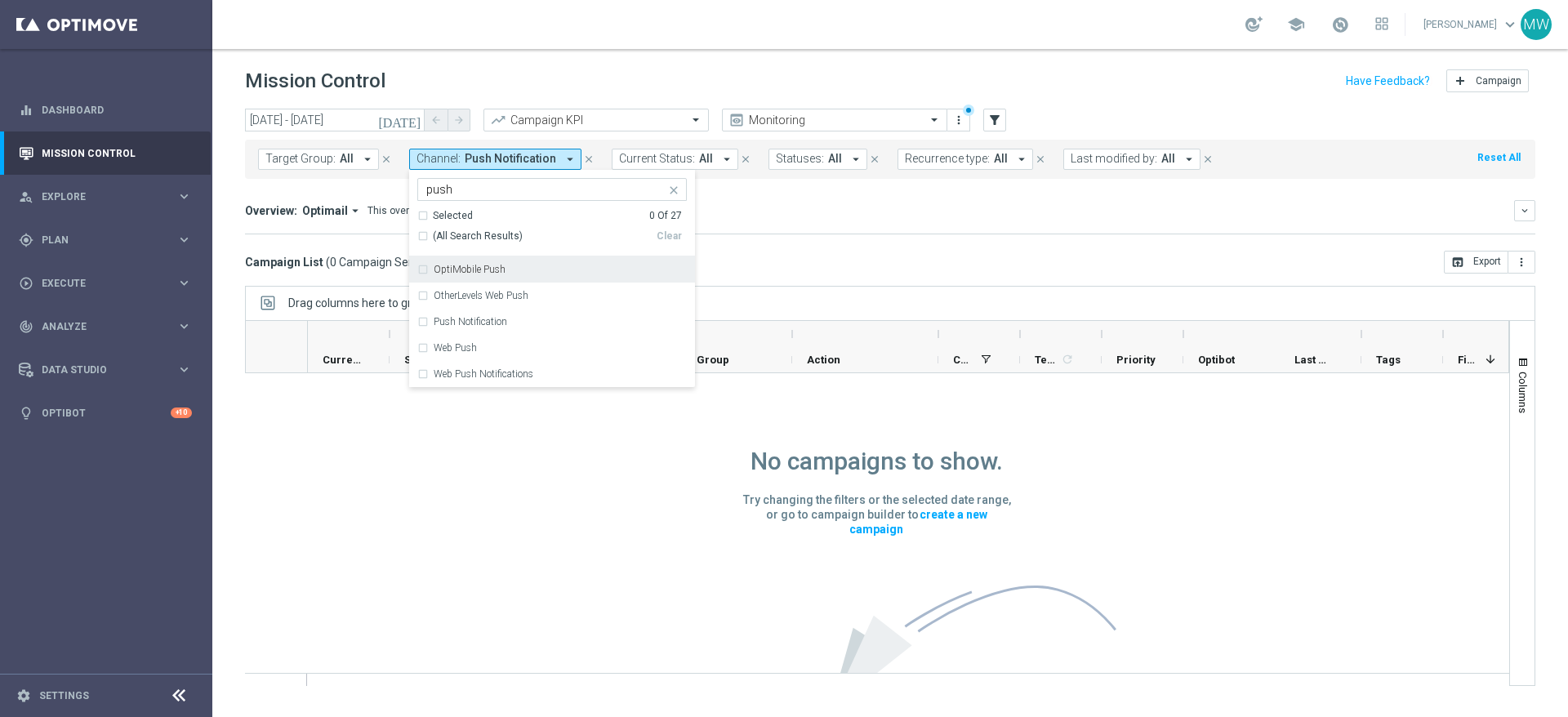
click at [417, 269] on div "OptiMobile Push" at bounding box center [552, 269] width 269 height 26
click at [841, 227] on div "Overview: Optimail arrow_drop_down This overview shows data of campaigns execut…" at bounding box center [891, 217] width 1290 height 35
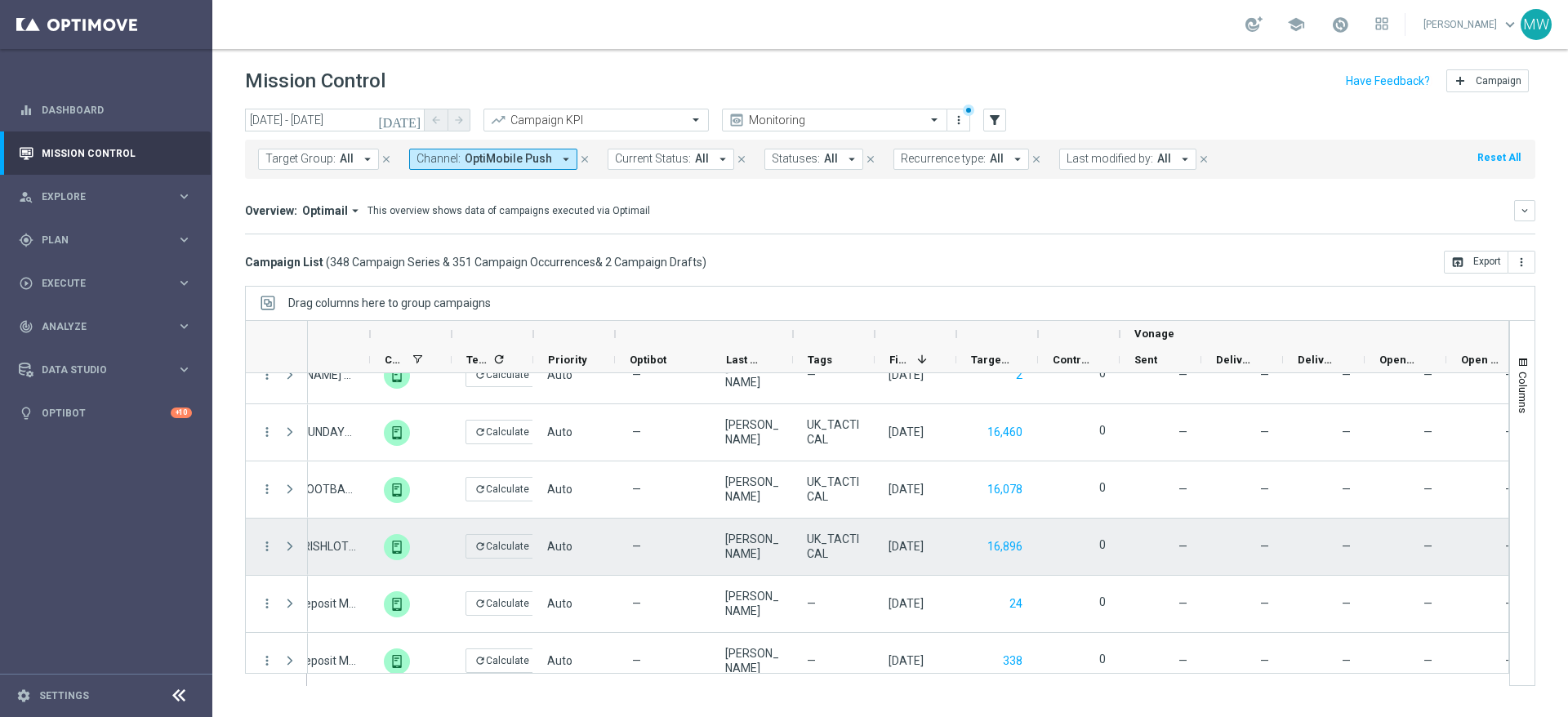
scroll to position [8368, 0]
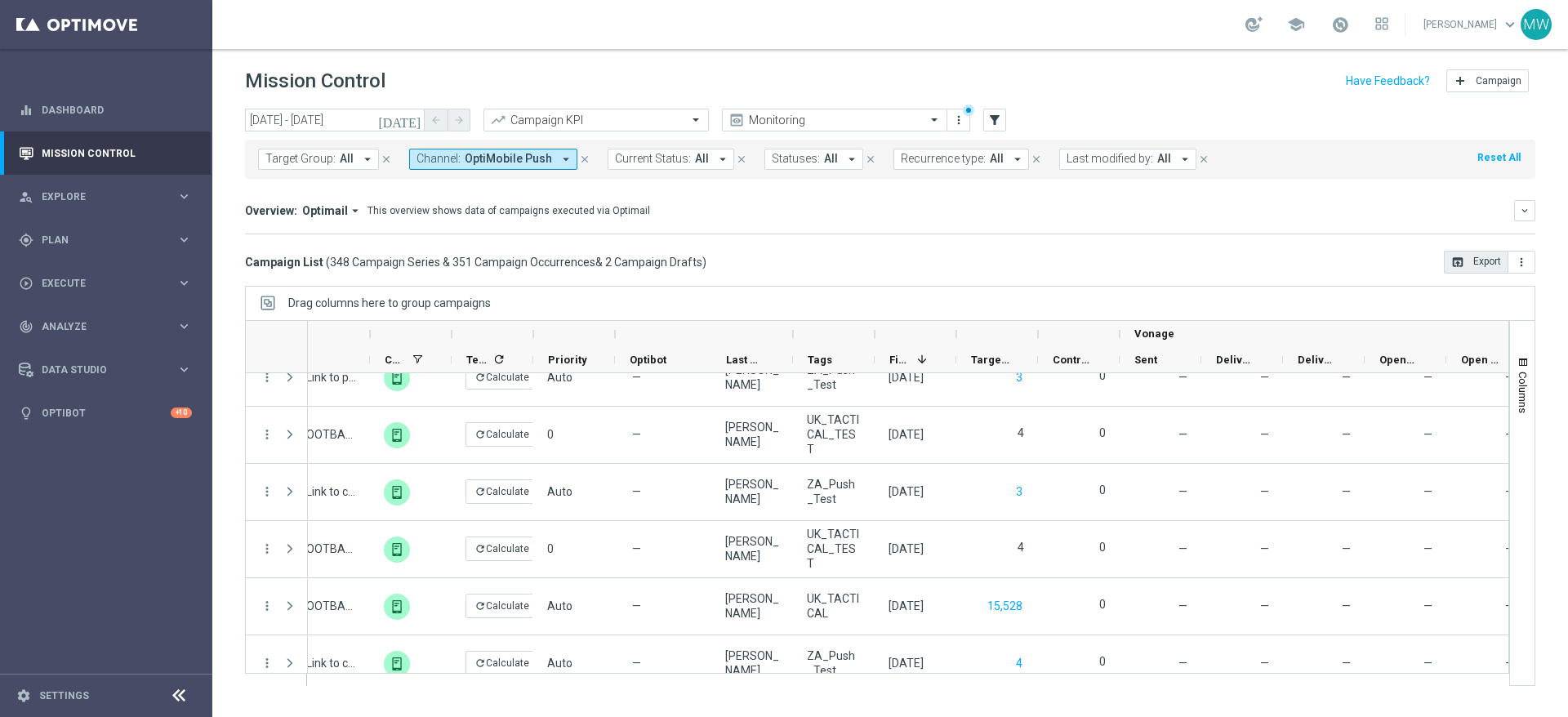
click at [1467, 258] on button "open_in_browser Export" at bounding box center [1475, 262] width 64 height 23
